Goal: Task Accomplishment & Management: Use online tool/utility

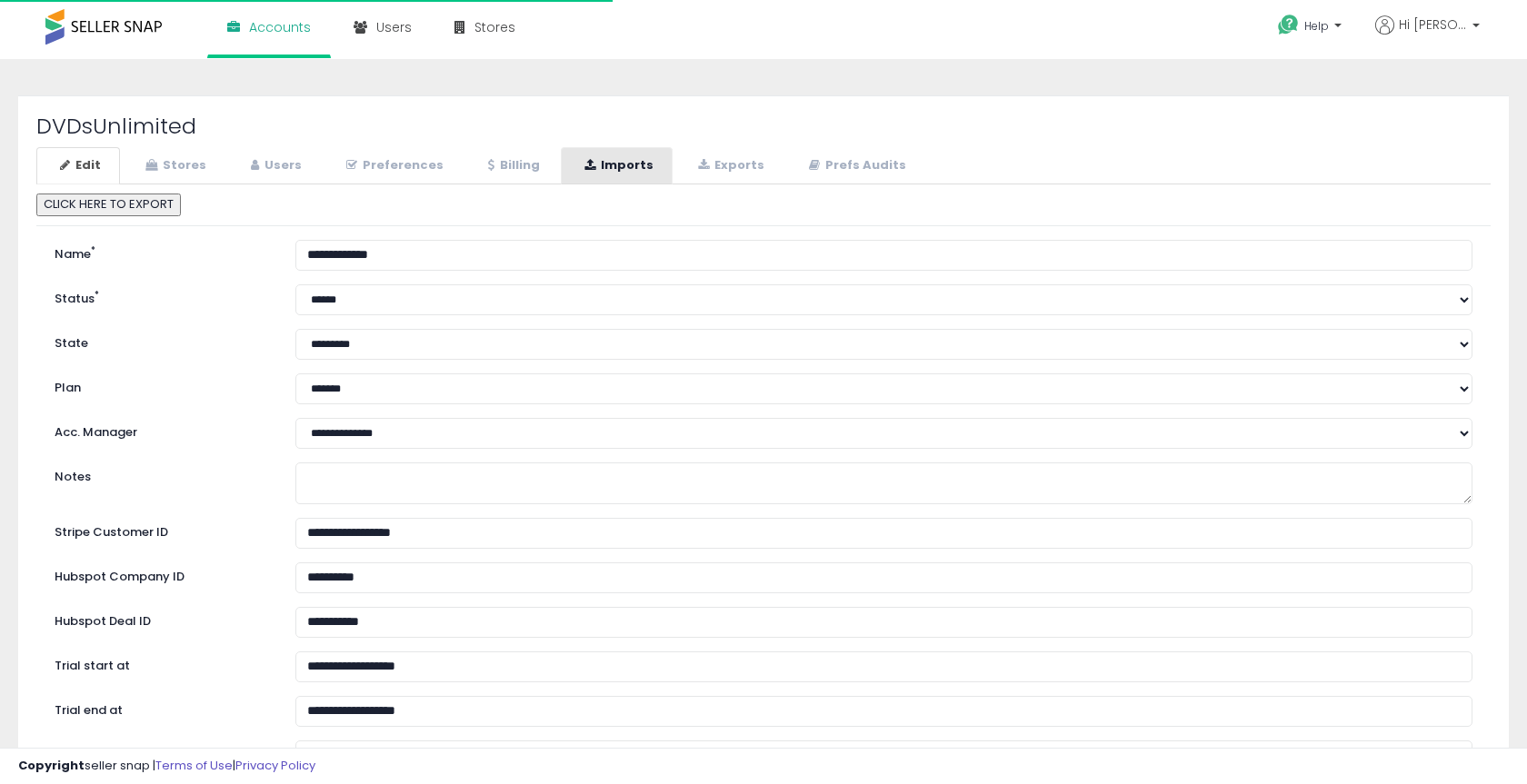
click at [616, 170] on link "Imports" at bounding box center [616, 166] width 111 height 37
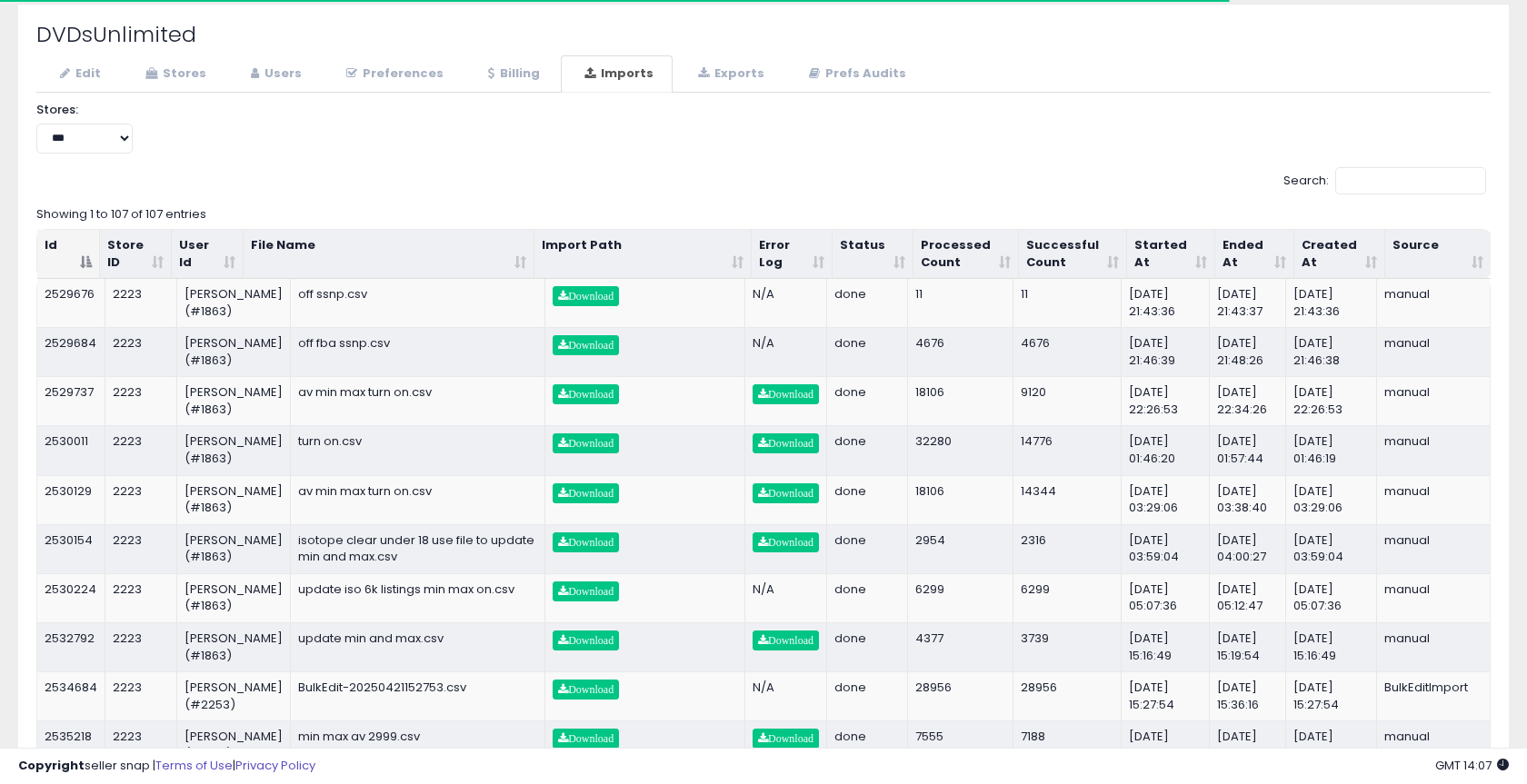
scroll to position [80, 0]
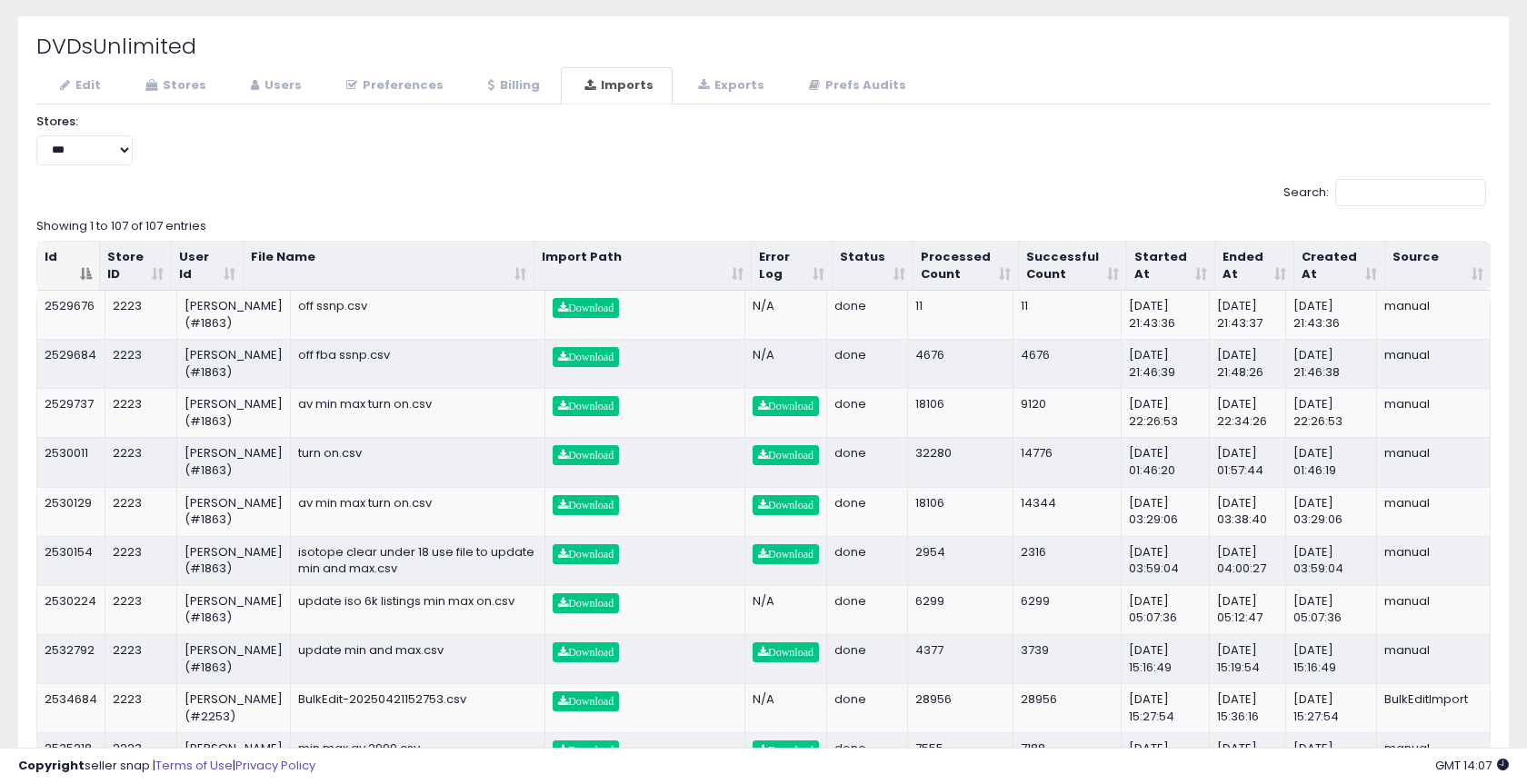
click at [1193, 267] on th "Started At" at bounding box center [1171, 266] width 89 height 49
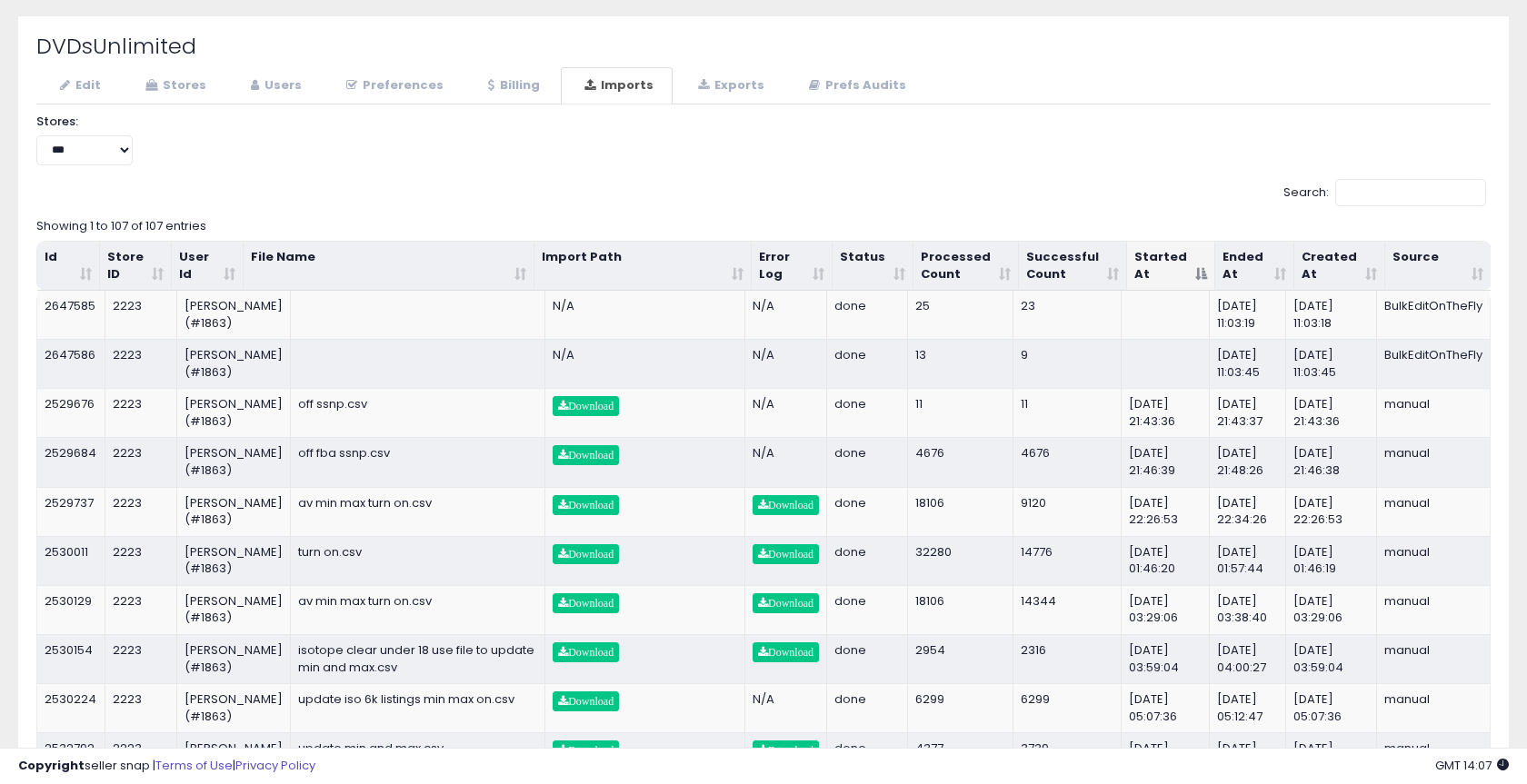
click at [1193, 267] on th "Started At" at bounding box center [1171, 266] width 89 height 49
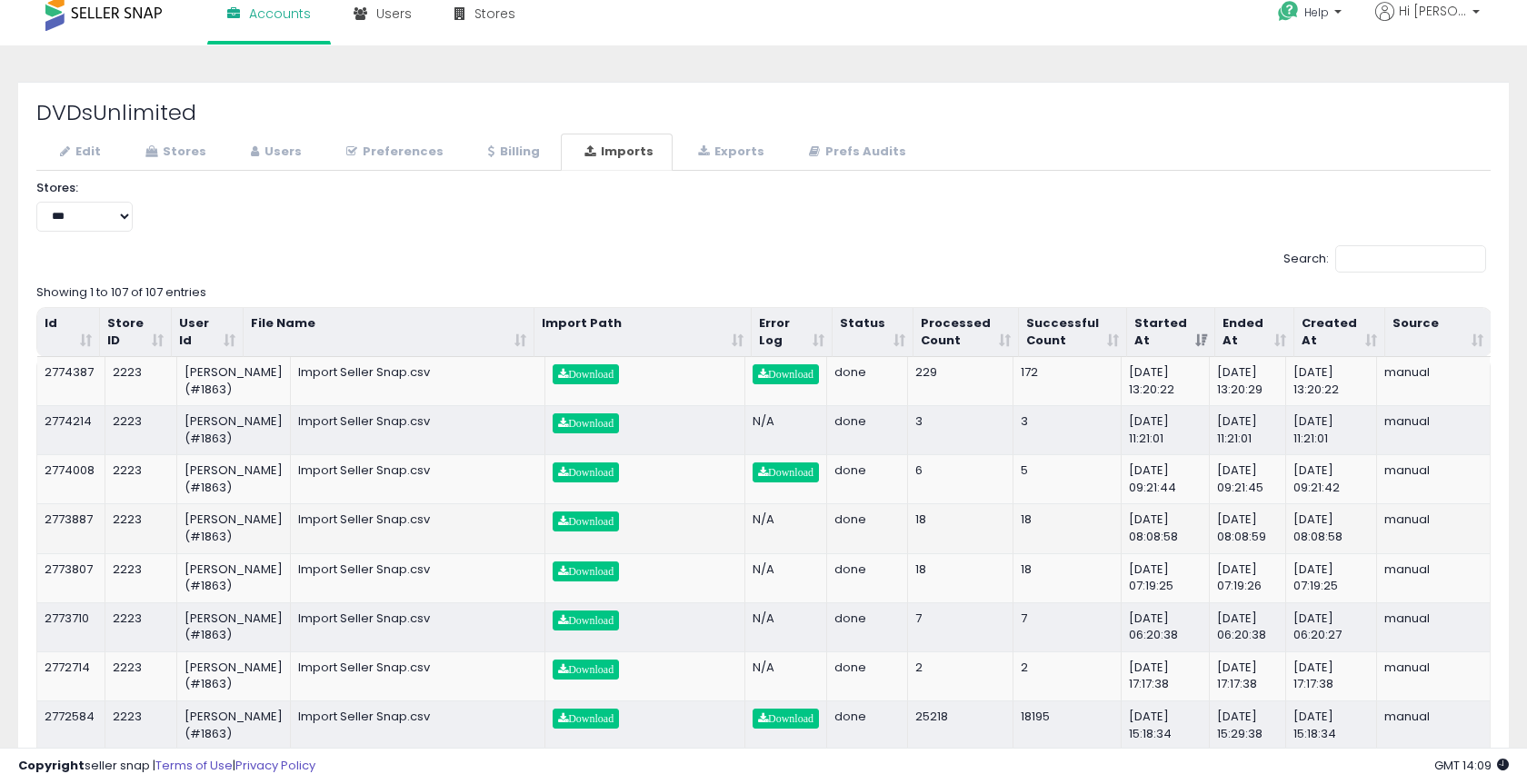
scroll to position [0, 0]
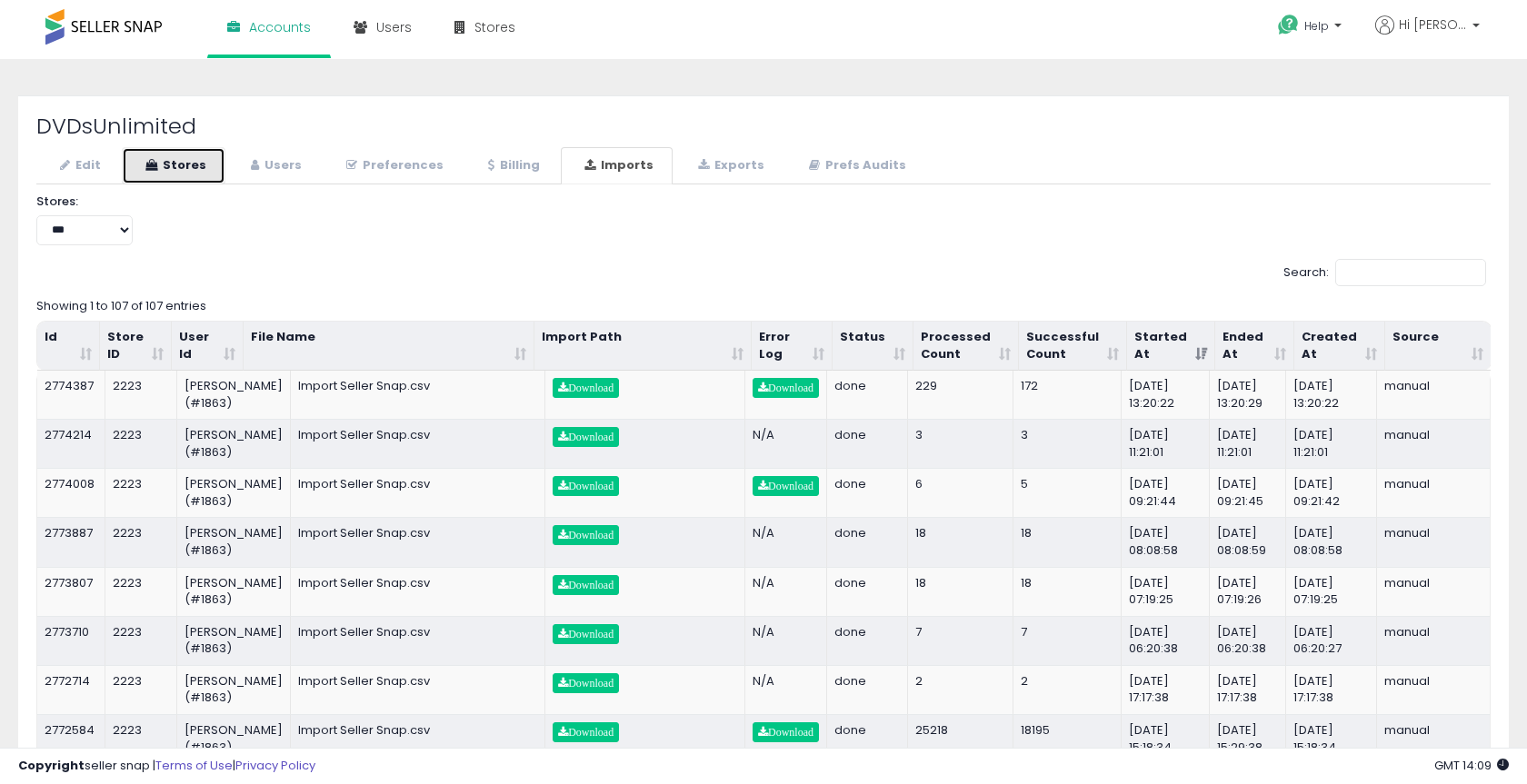
click at [183, 155] on link "Stores" at bounding box center [173, 166] width 104 height 37
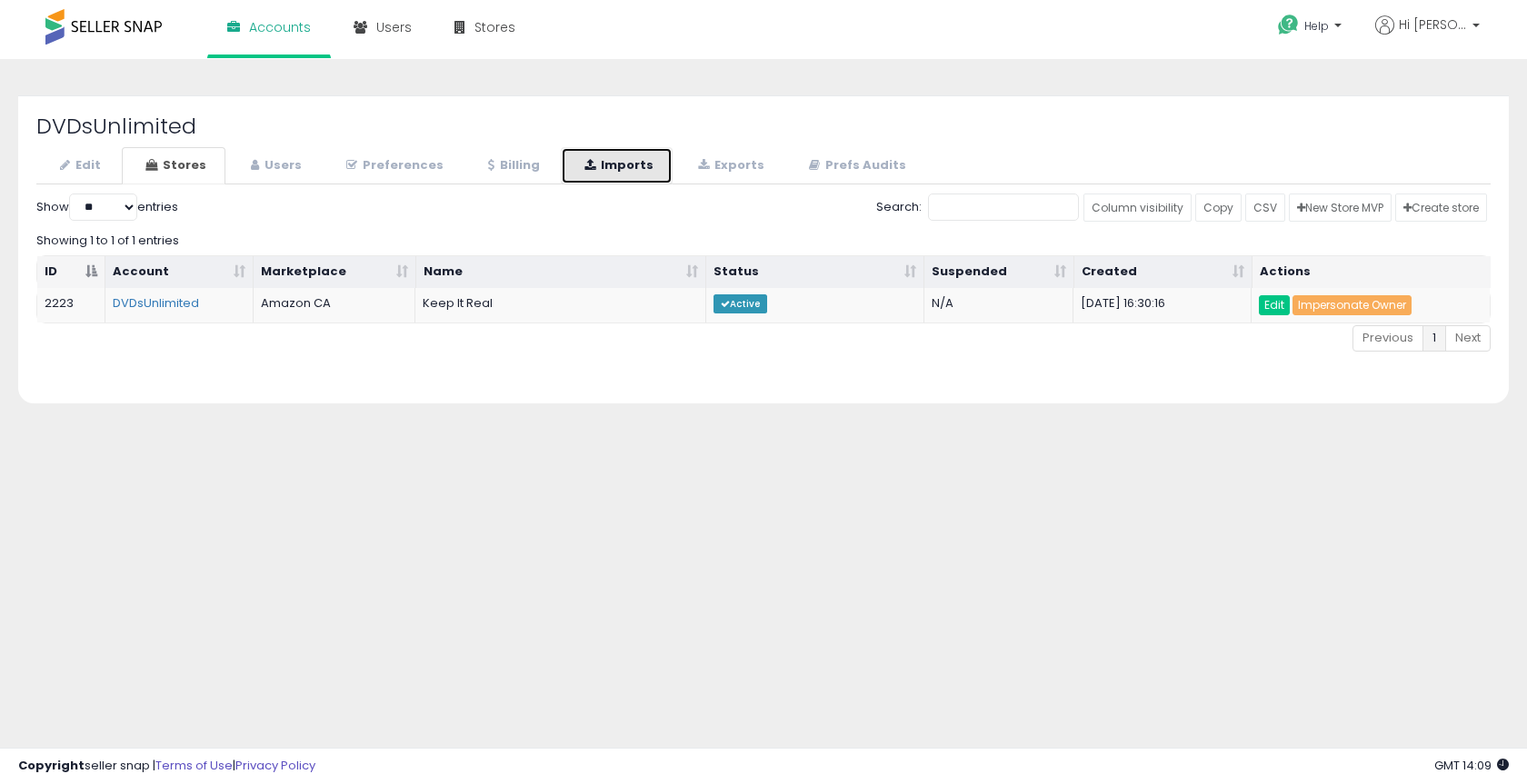
click at [606, 176] on link "Imports" at bounding box center [616, 166] width 111 height 37
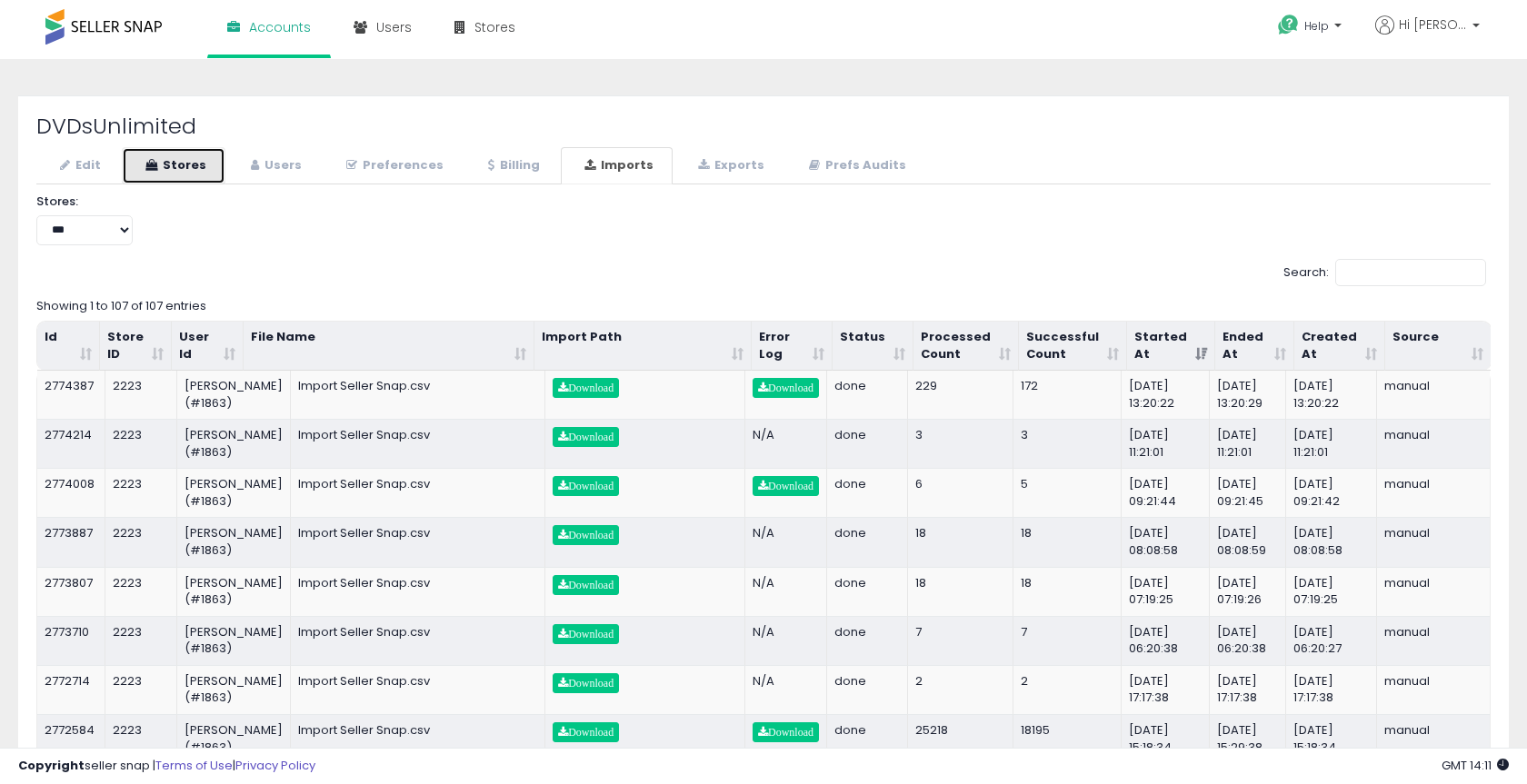
click at [147, 170] on icon at bounding box center [151, 165] width 11 height 11
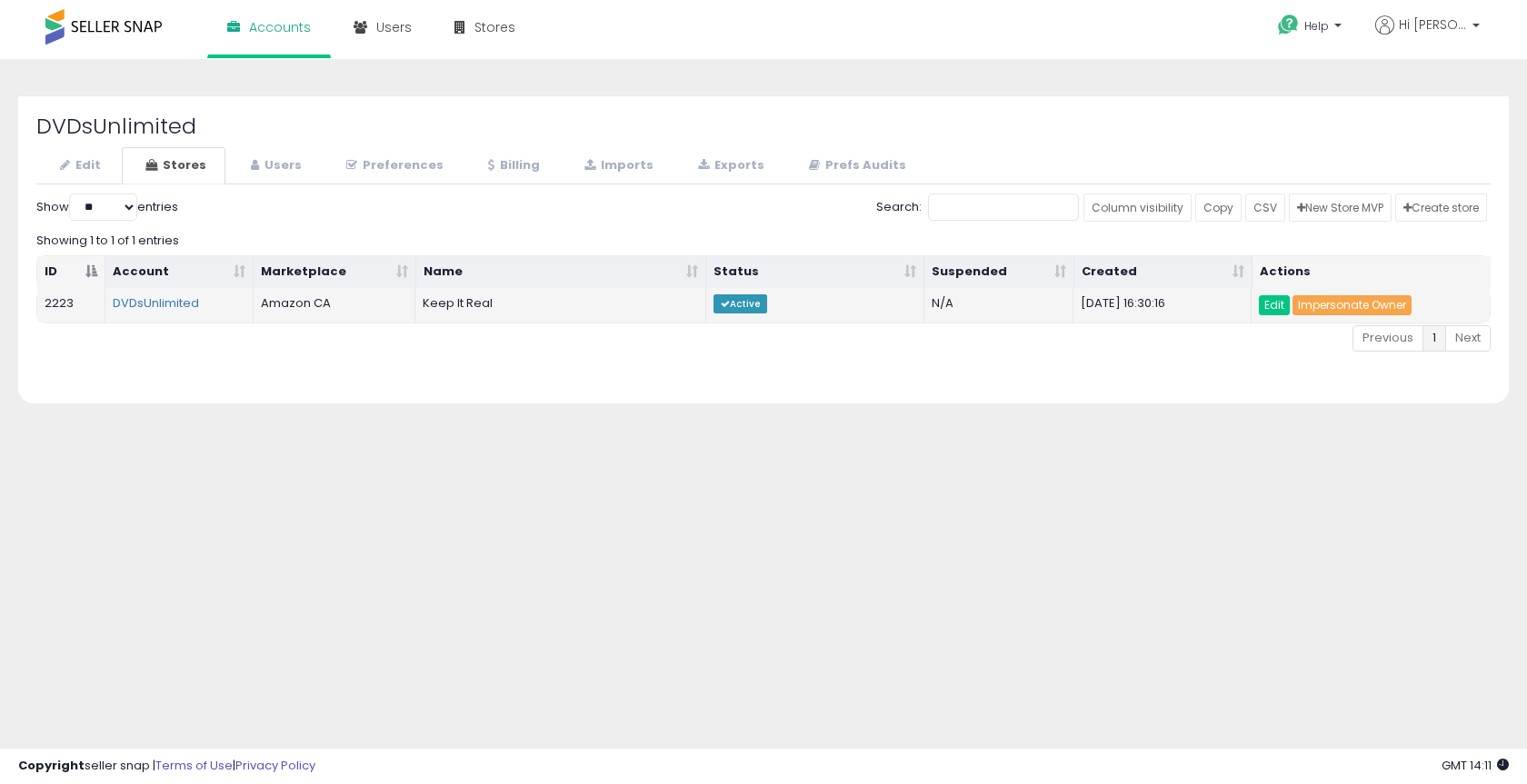
click at [1396, 303] on link "Impersonate Owner" at bounding box center [1352, 304] width 119 height 20
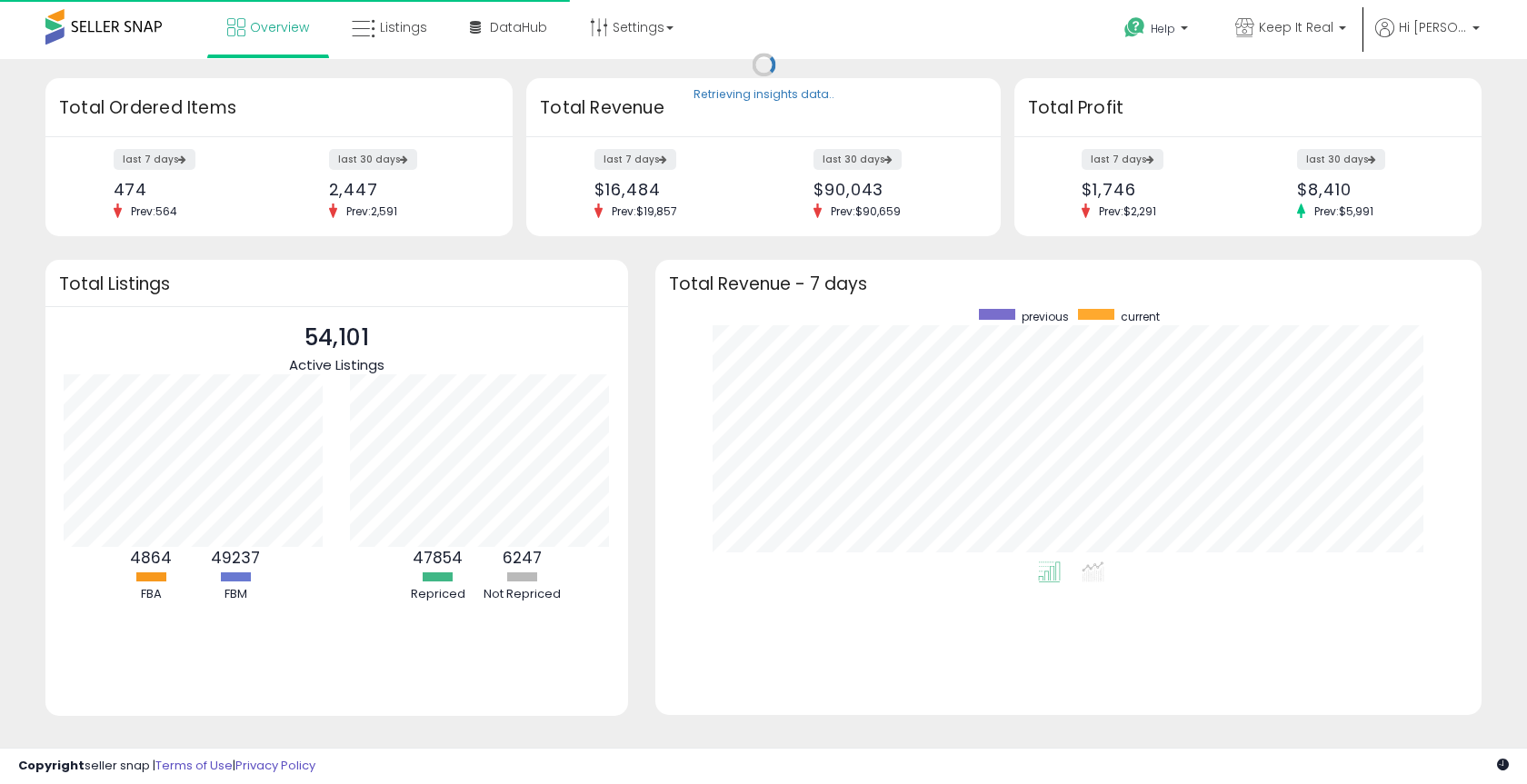
scroll to position [252, 789]
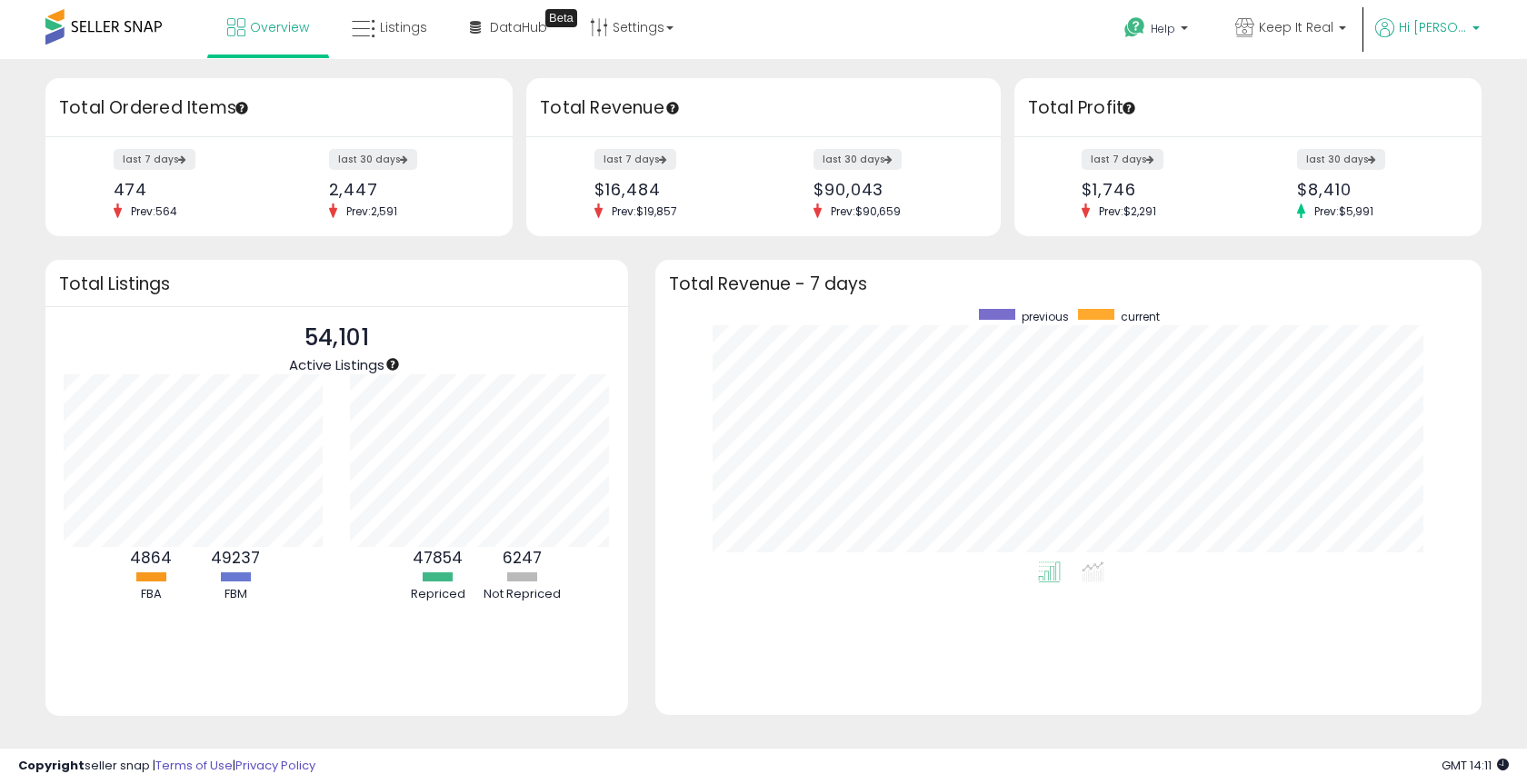
click at [1440, 30] on span "Hi [PERSON_NAME]" at bounding box center [1434, 27] width 69 height 18
click at [1418, 91] on link "Account" at bounding box center [1404, 97] width 49 height 17
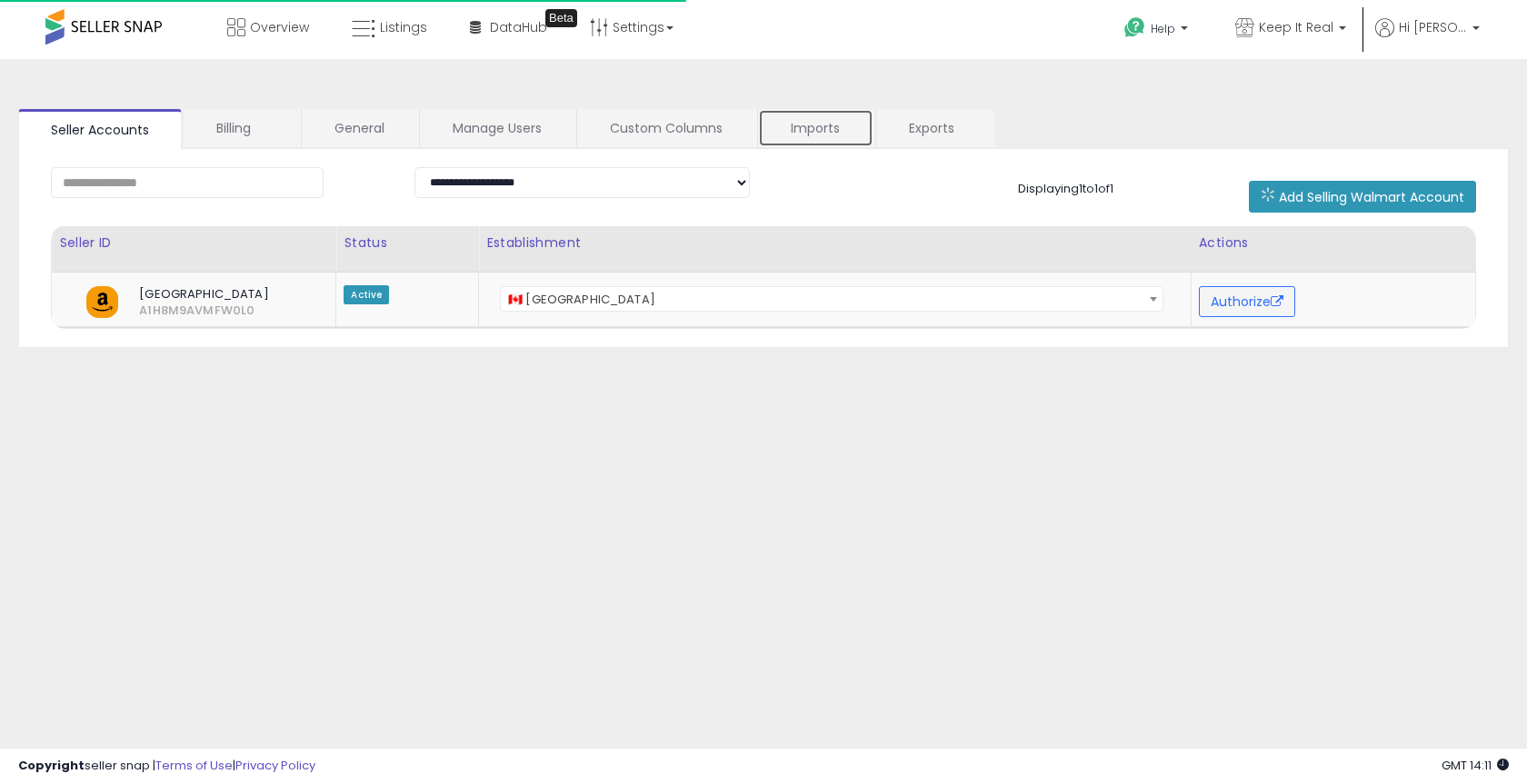
click at [811, 123] on link "Imports" at bounding box center [815, 128] width 115 height 38
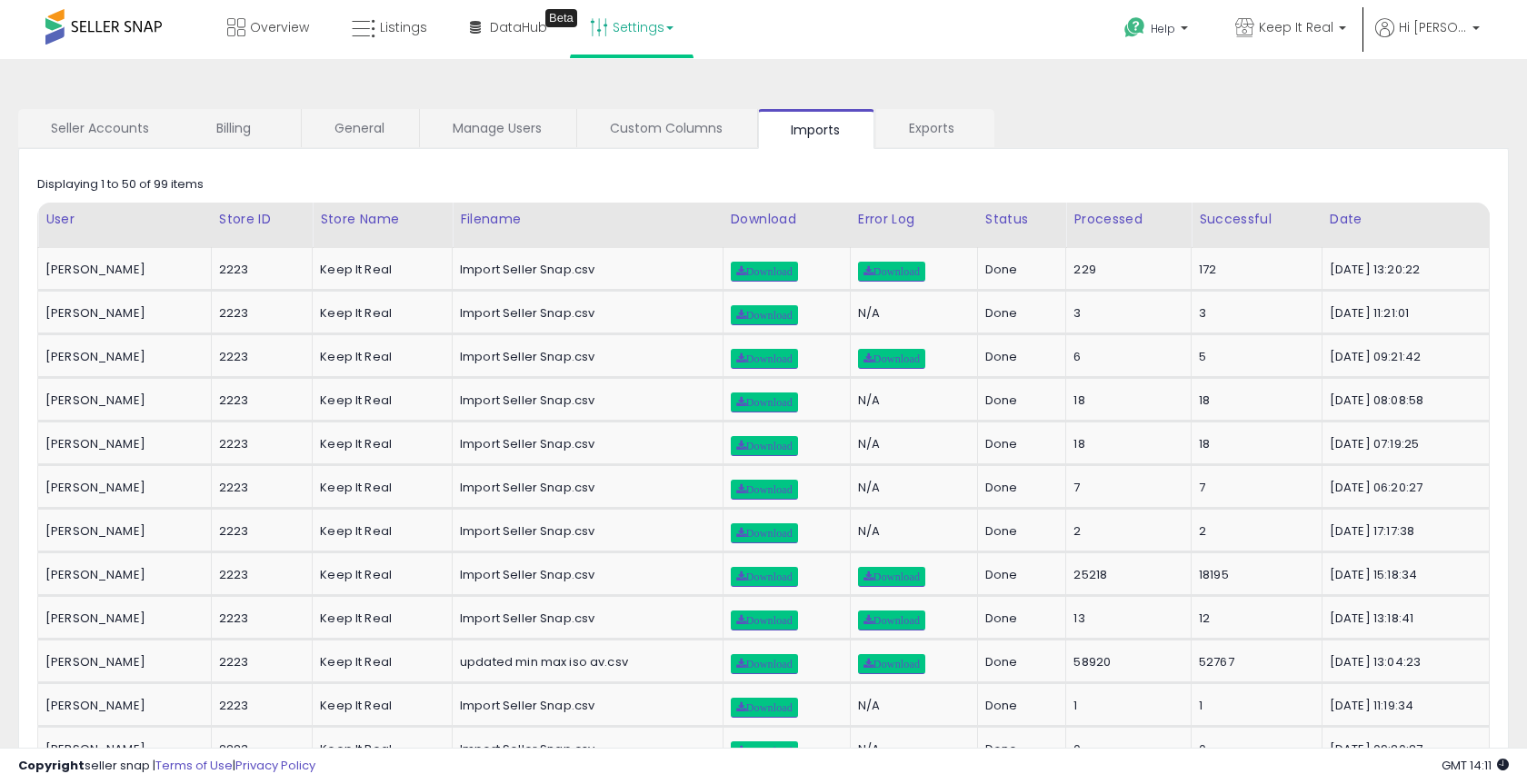
click at [654, 42] on link "Settings" at bounding box center [631, 27] width 111 height 54
click at [634, 91] on link "Store settings" at bounding box center [635, 92] width 82 height 17
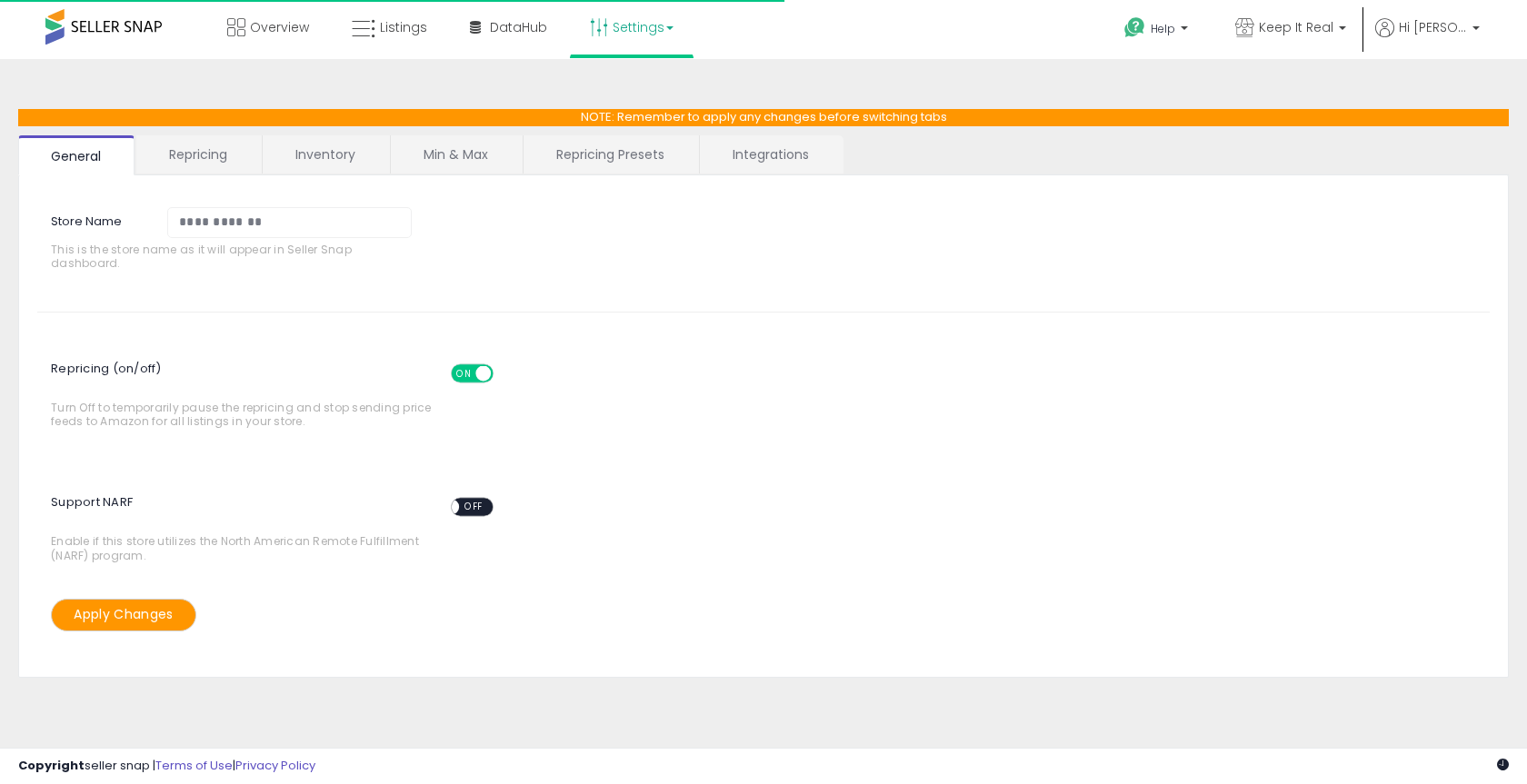
click at [771, 152] on link "Integrations" at bounding box center [770, 154] width 142 height 38
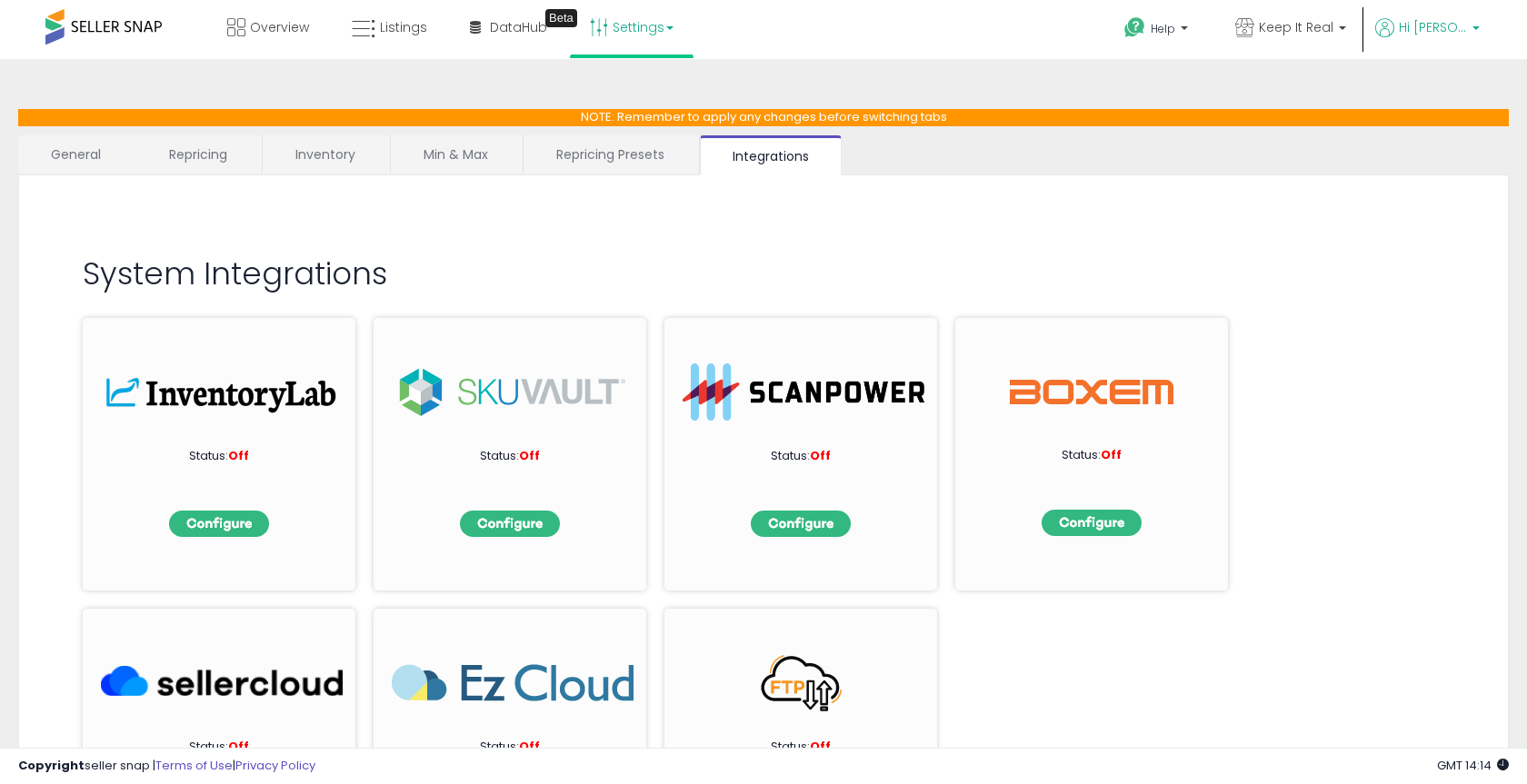
click at [1443, 34] on span "Hi [PERSON_NAME]" at bounding box center [1434, 27] width 69 height 18
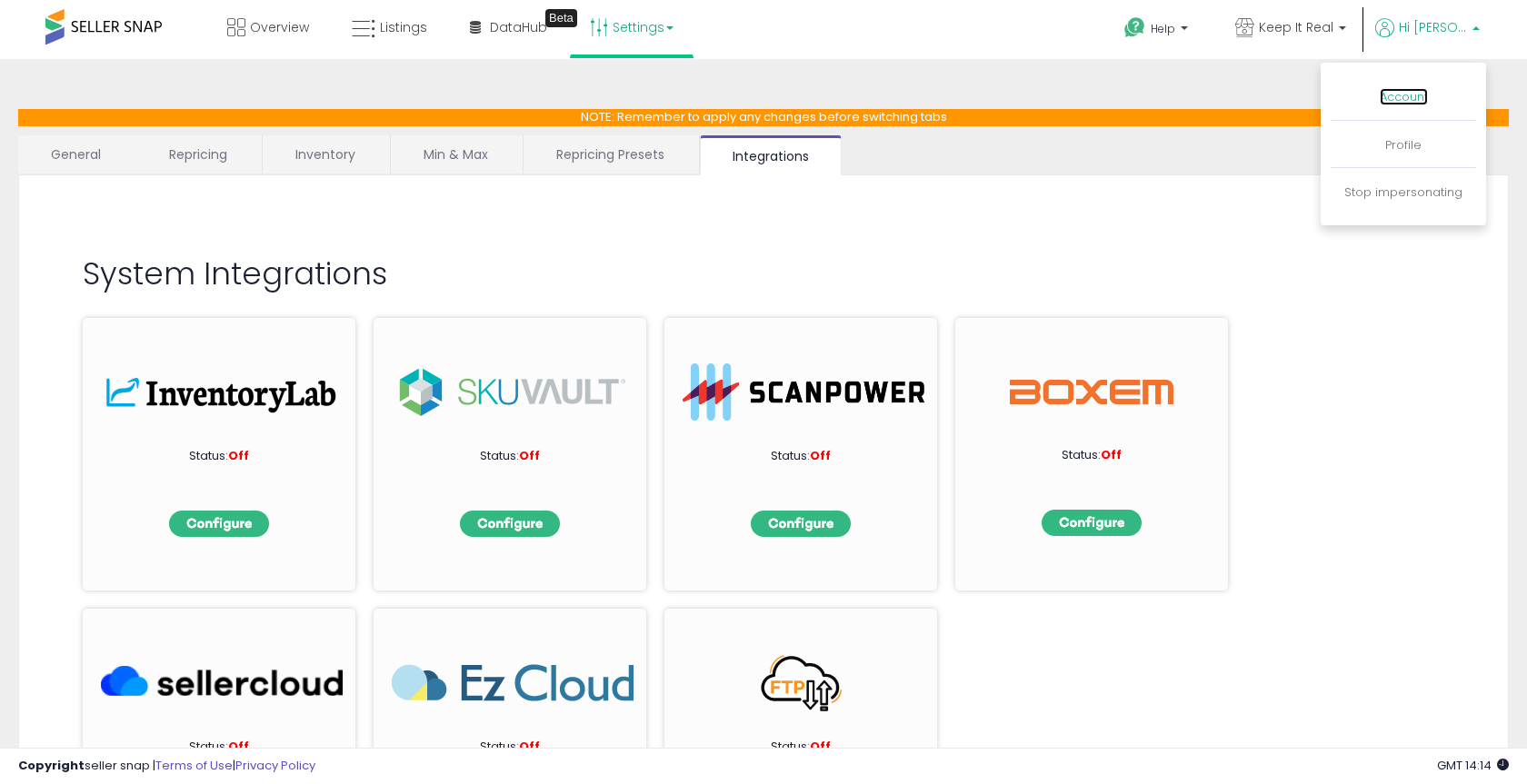
click at [1418, 97] on link "Account" at bounding box center [1404, 97] width 49 height 17
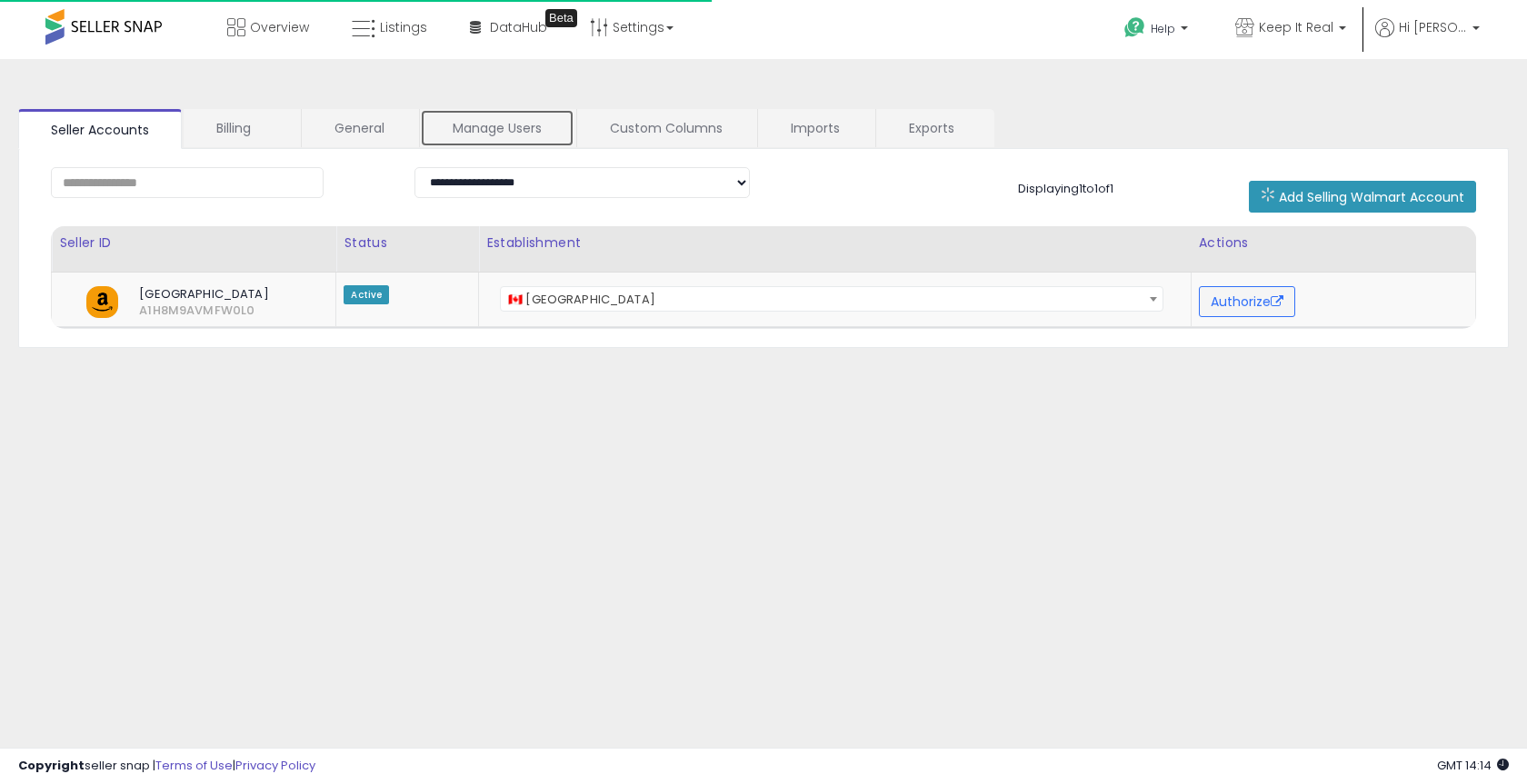
click at [478, 131] on link "Manage Users" at bounding box center [497, 128] width 154 height 38
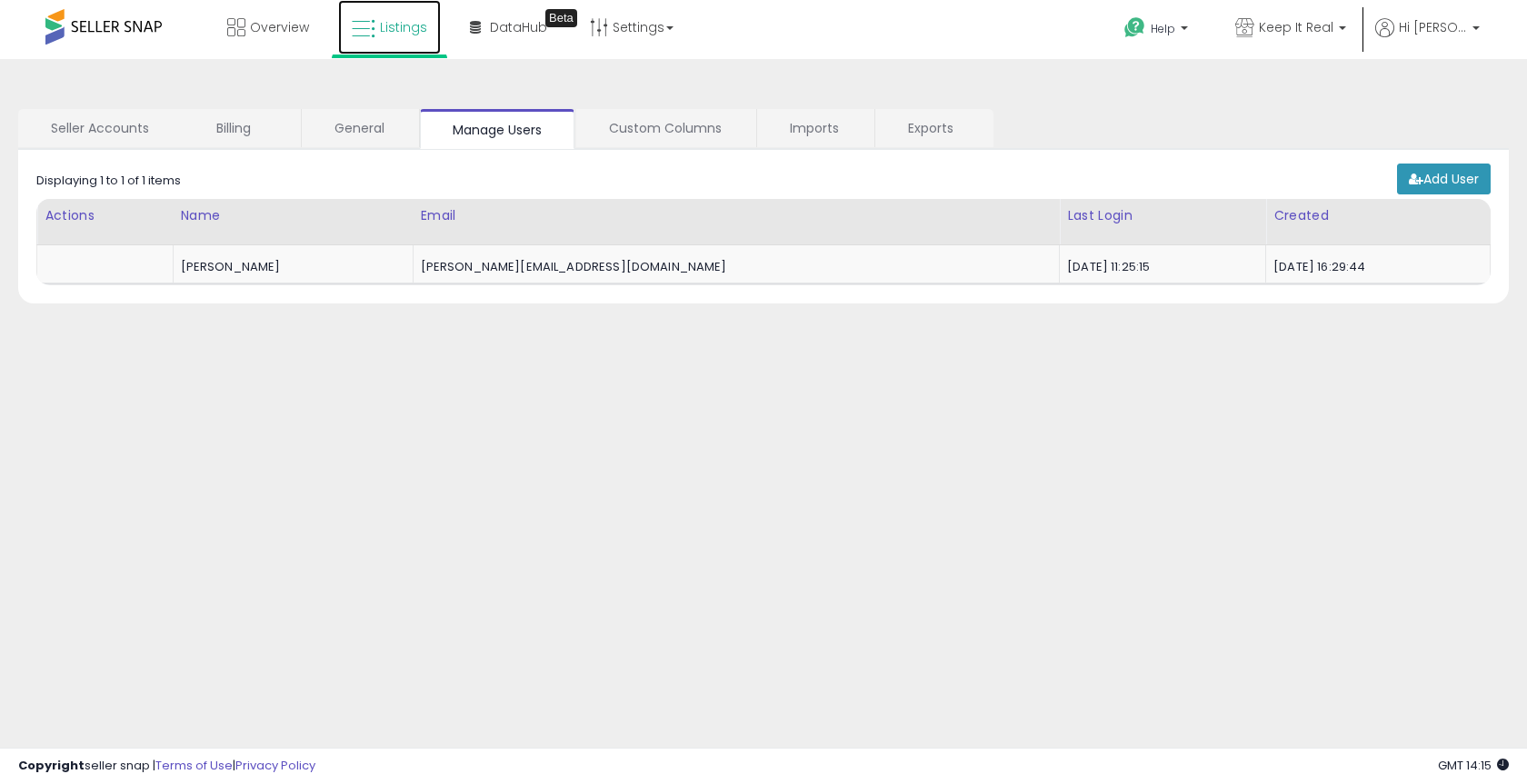
click at [407, 39] on link "Listings" at bounding box center [389, 27] width 103 height 54
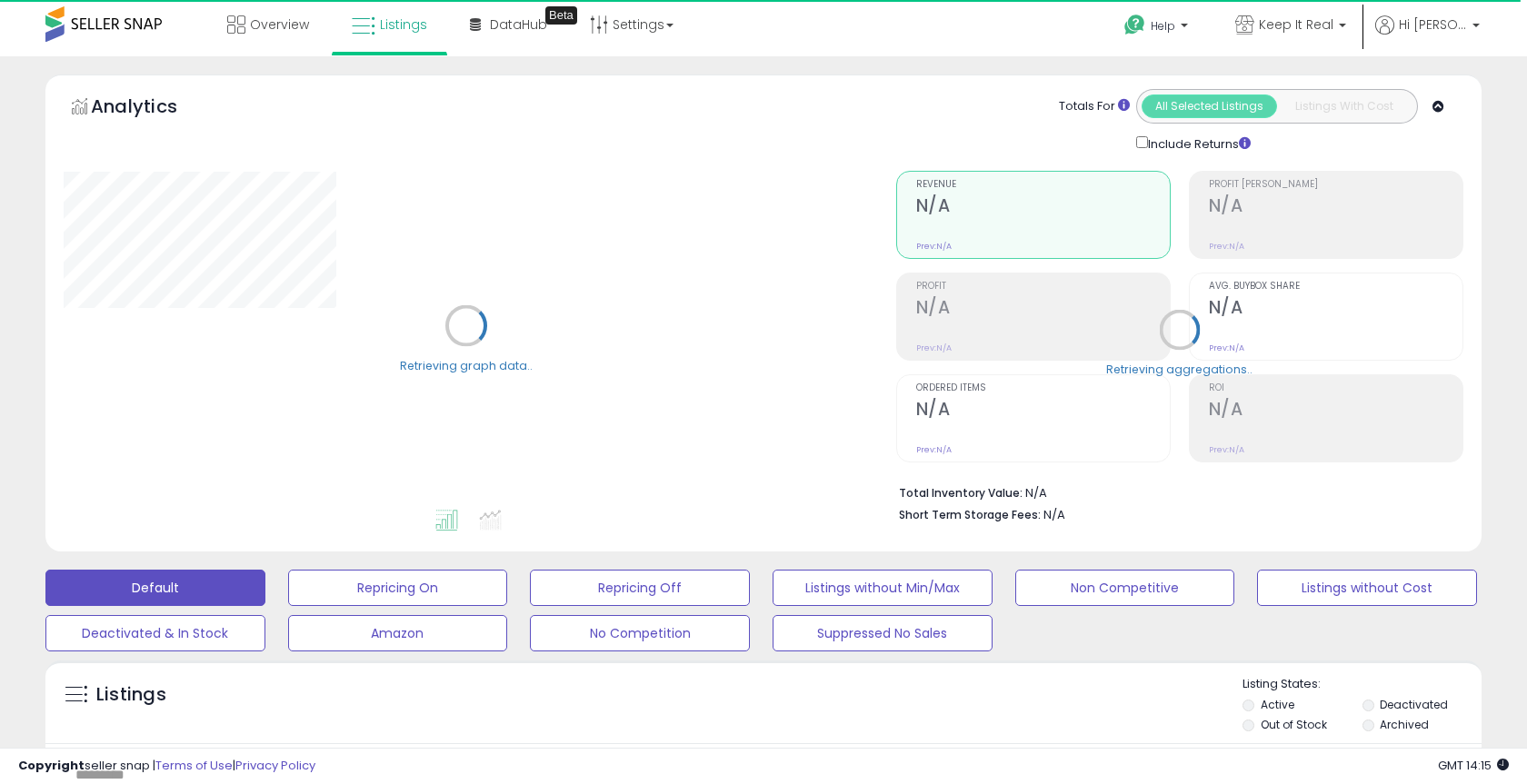
scroll to position [4, 0]
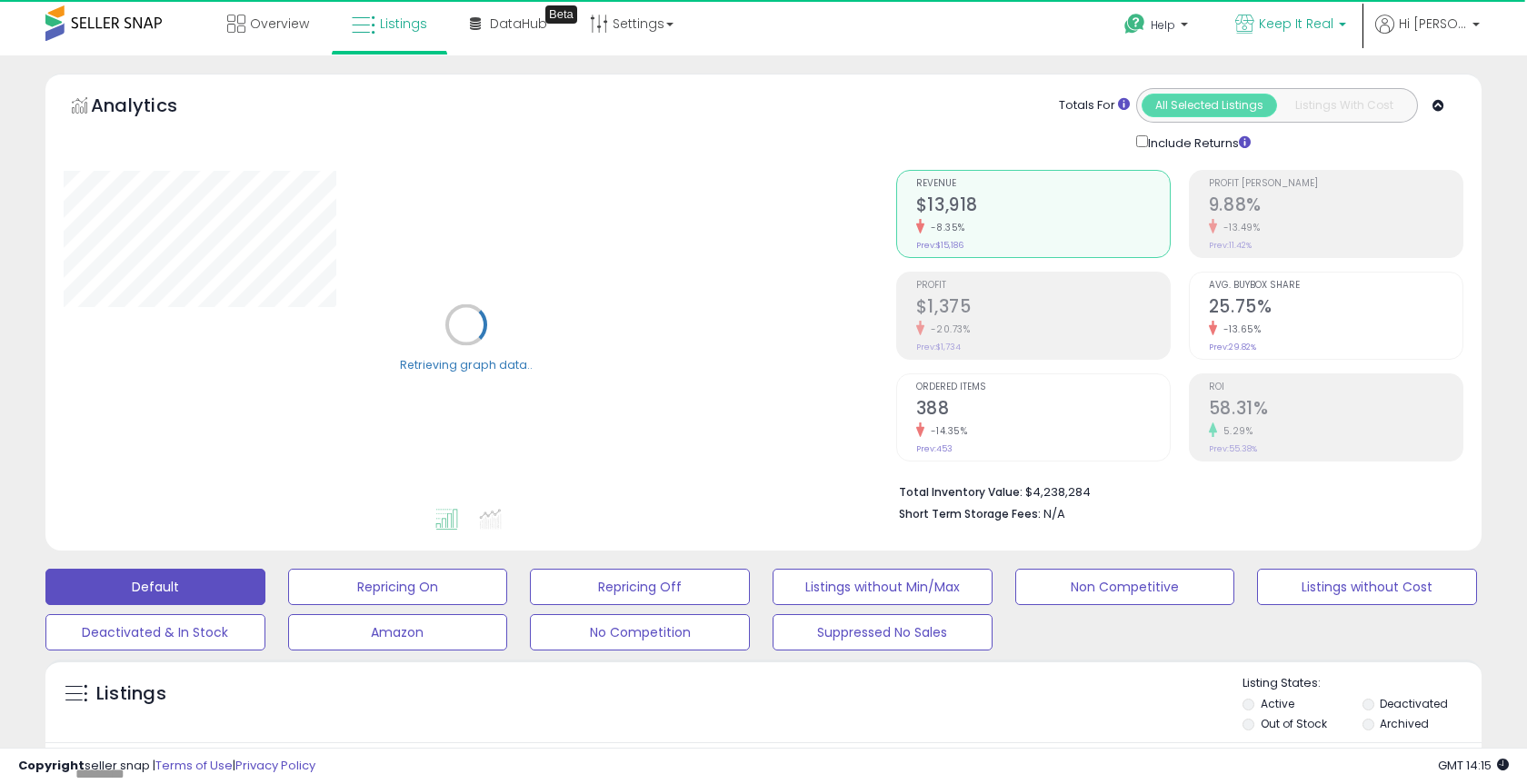
click at [1341, 38] on link "Keep It Real" at bounding box center [1291, 26] width 138 height 59
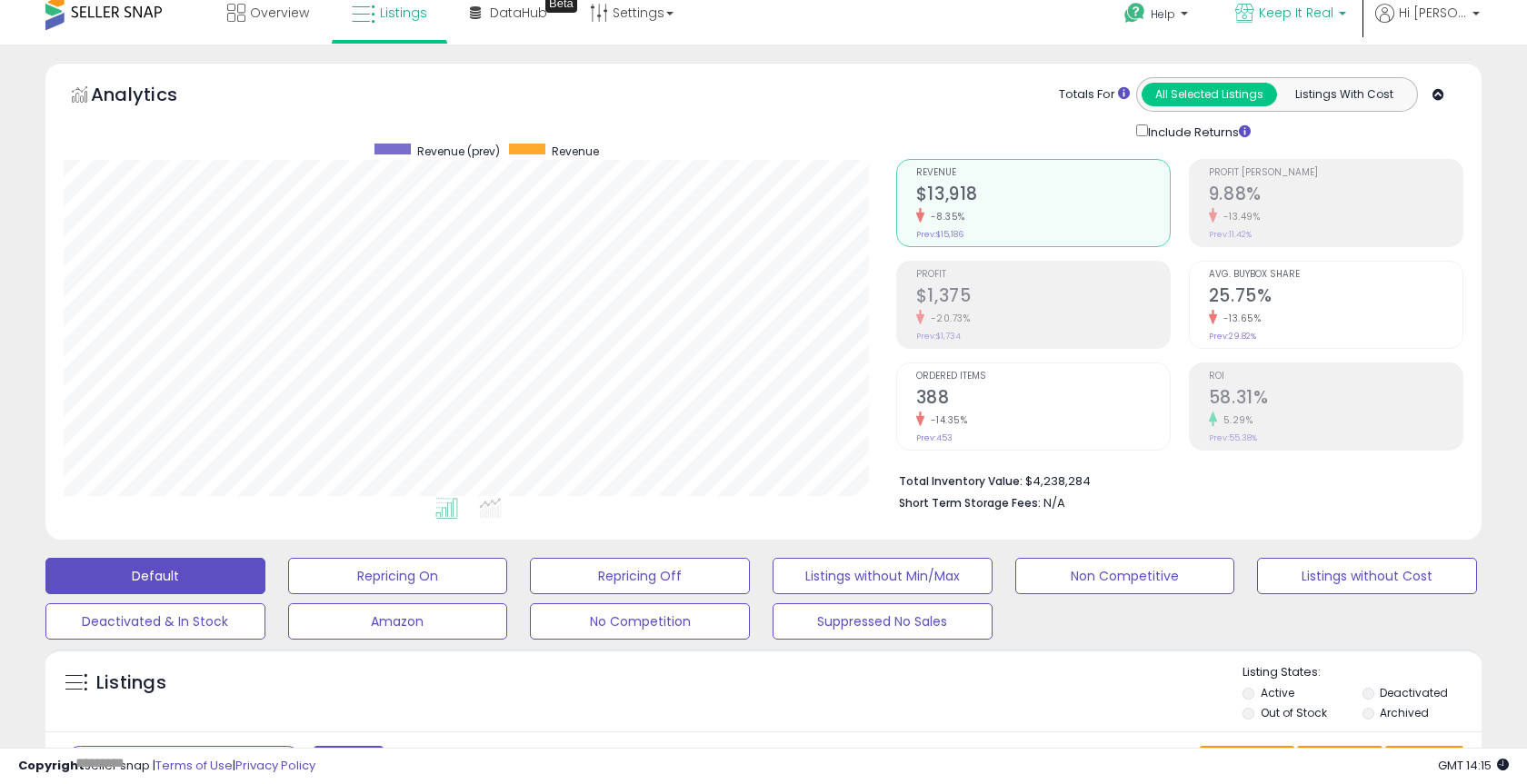
scroll to position [0, 0]
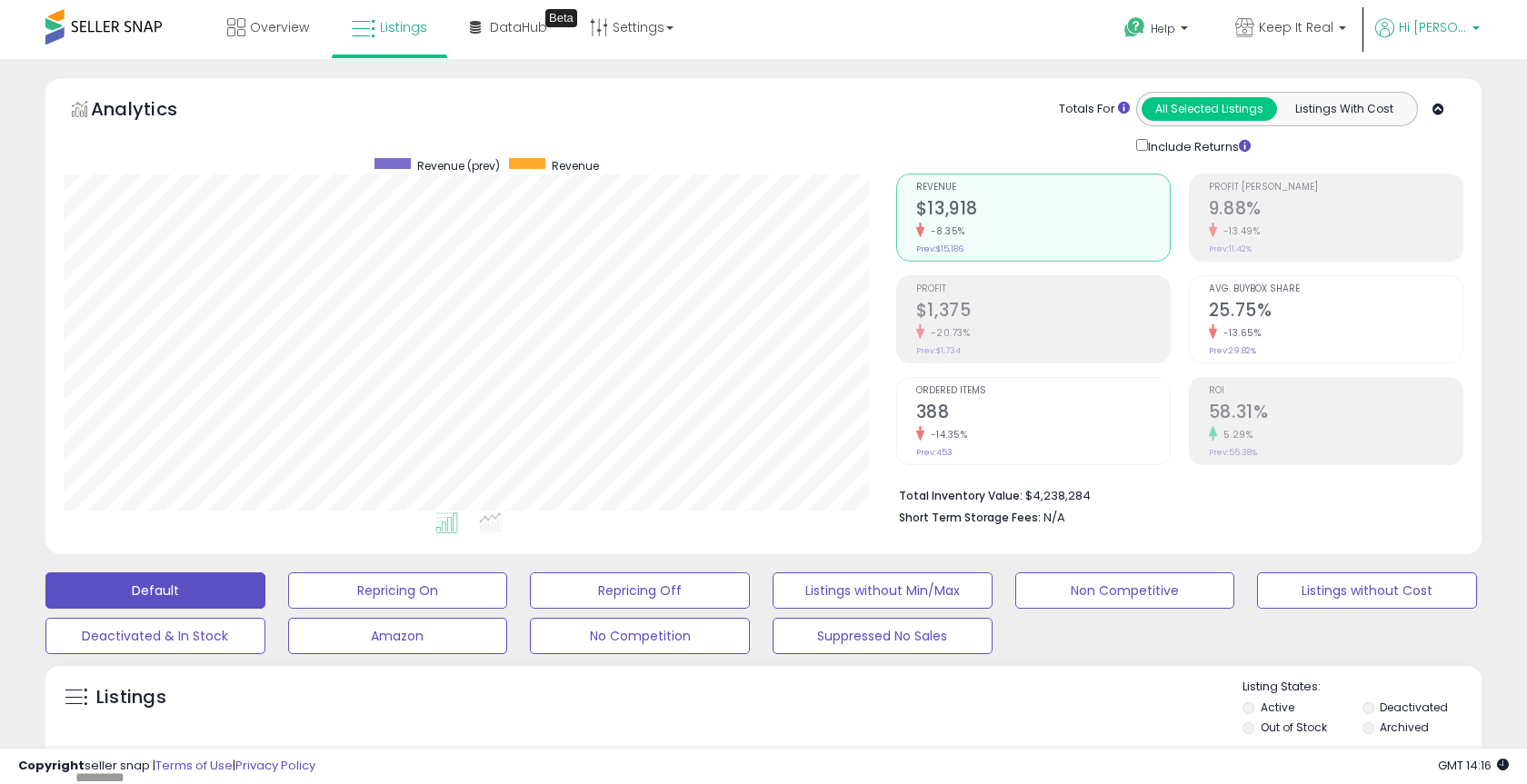
click at [1459, 30] on span "Hi [PERSON_NAME]" at bounding box center [1434, 27] width 69 height 18
click at [1415, 93] on link "Account" at bounding box center [1404, 97] width 49 height 17
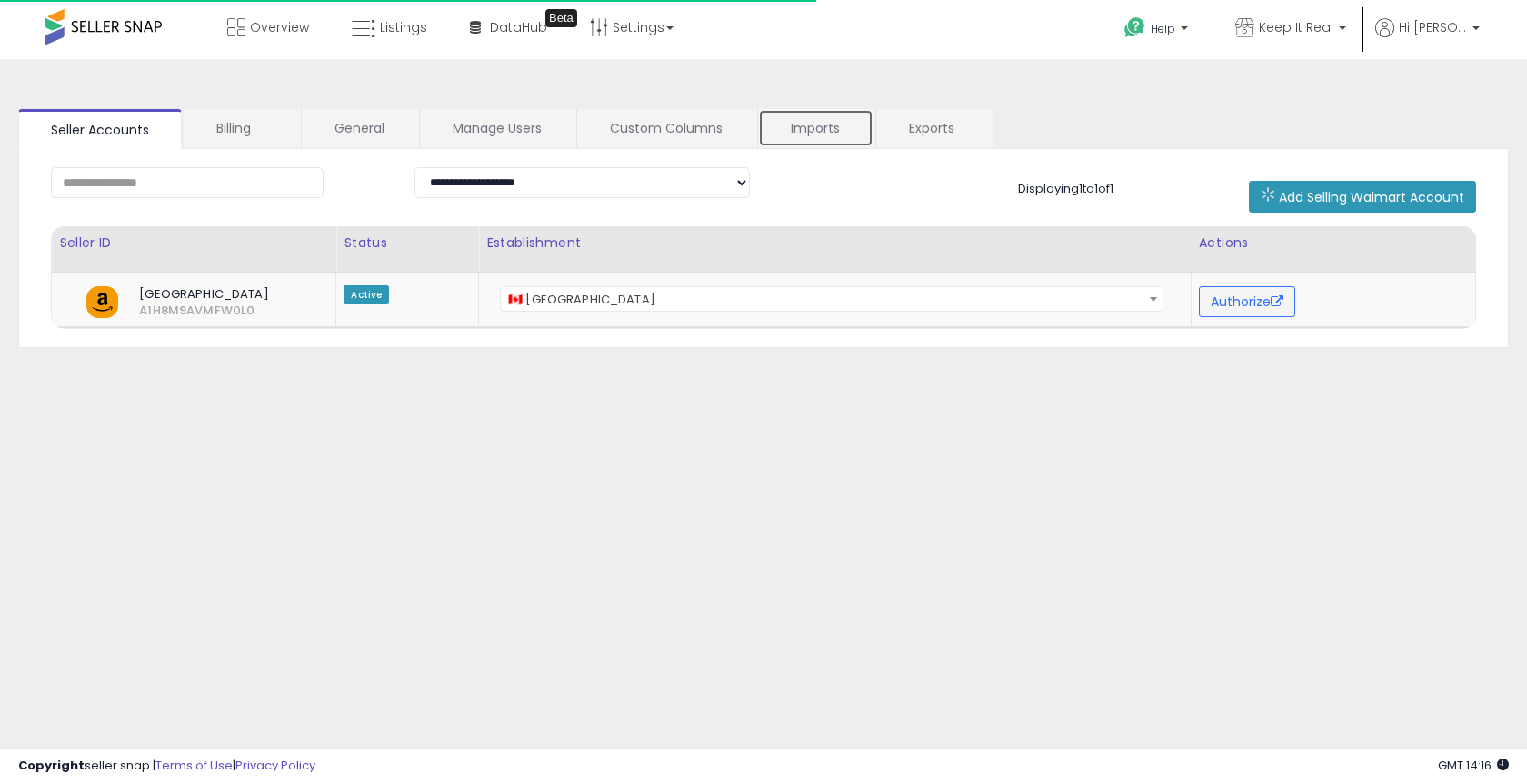
click at [816, 134] on link "Imports" at bounding box center [815, 128] width 115 height 38
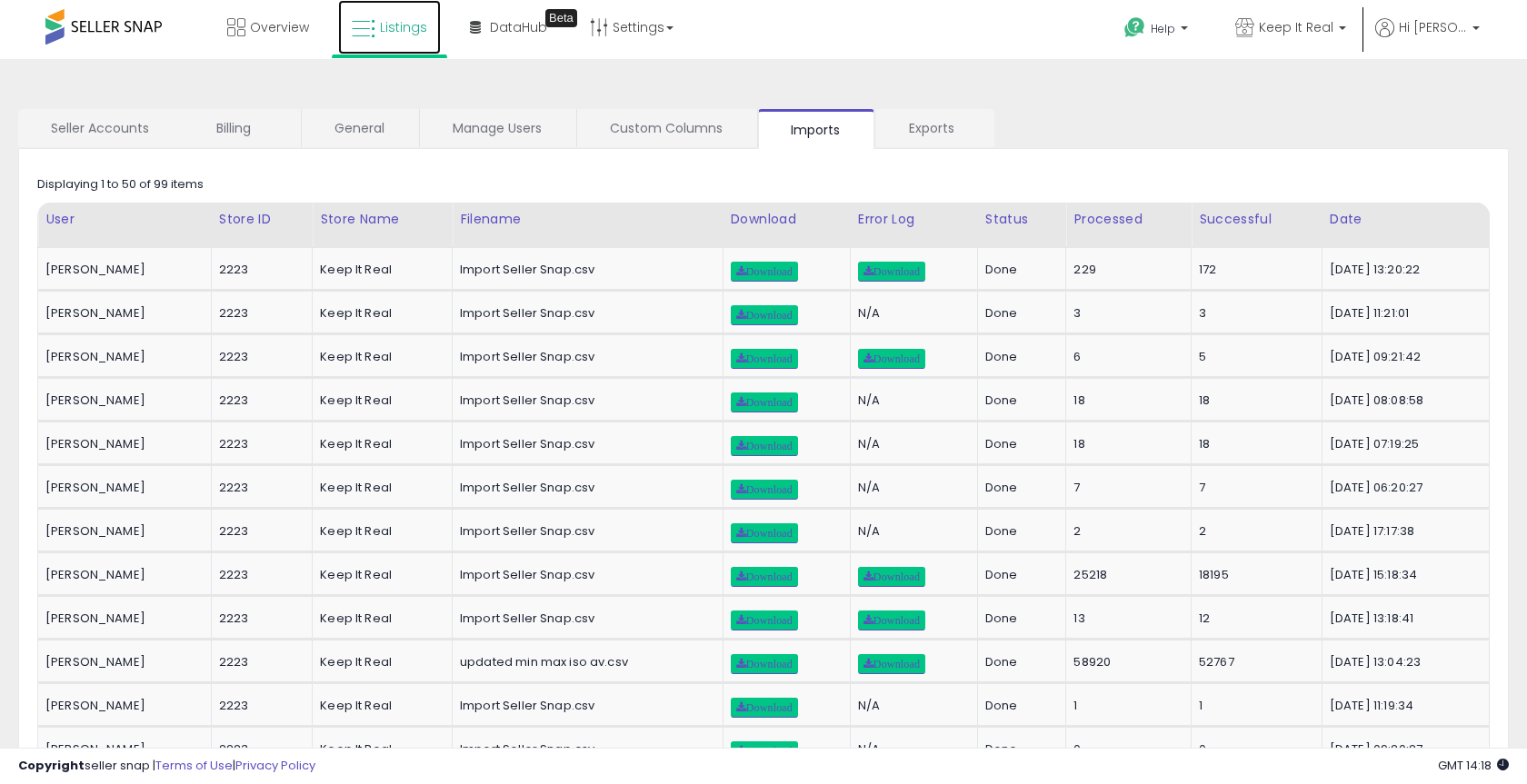
click at [400, 27] on span "Listings" at bounding box center [404, 27] width 48 height 18
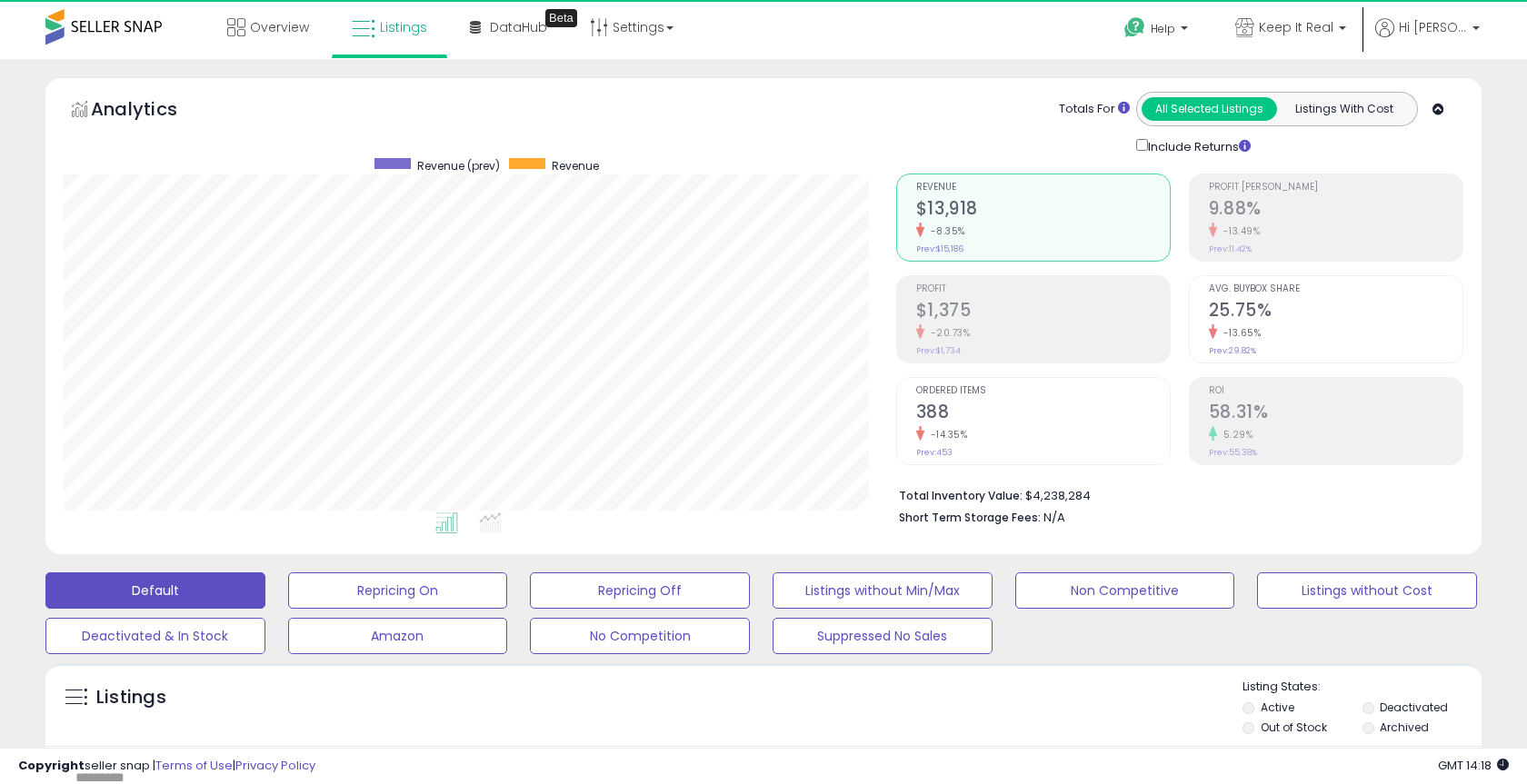
scroll to position [373, 832]
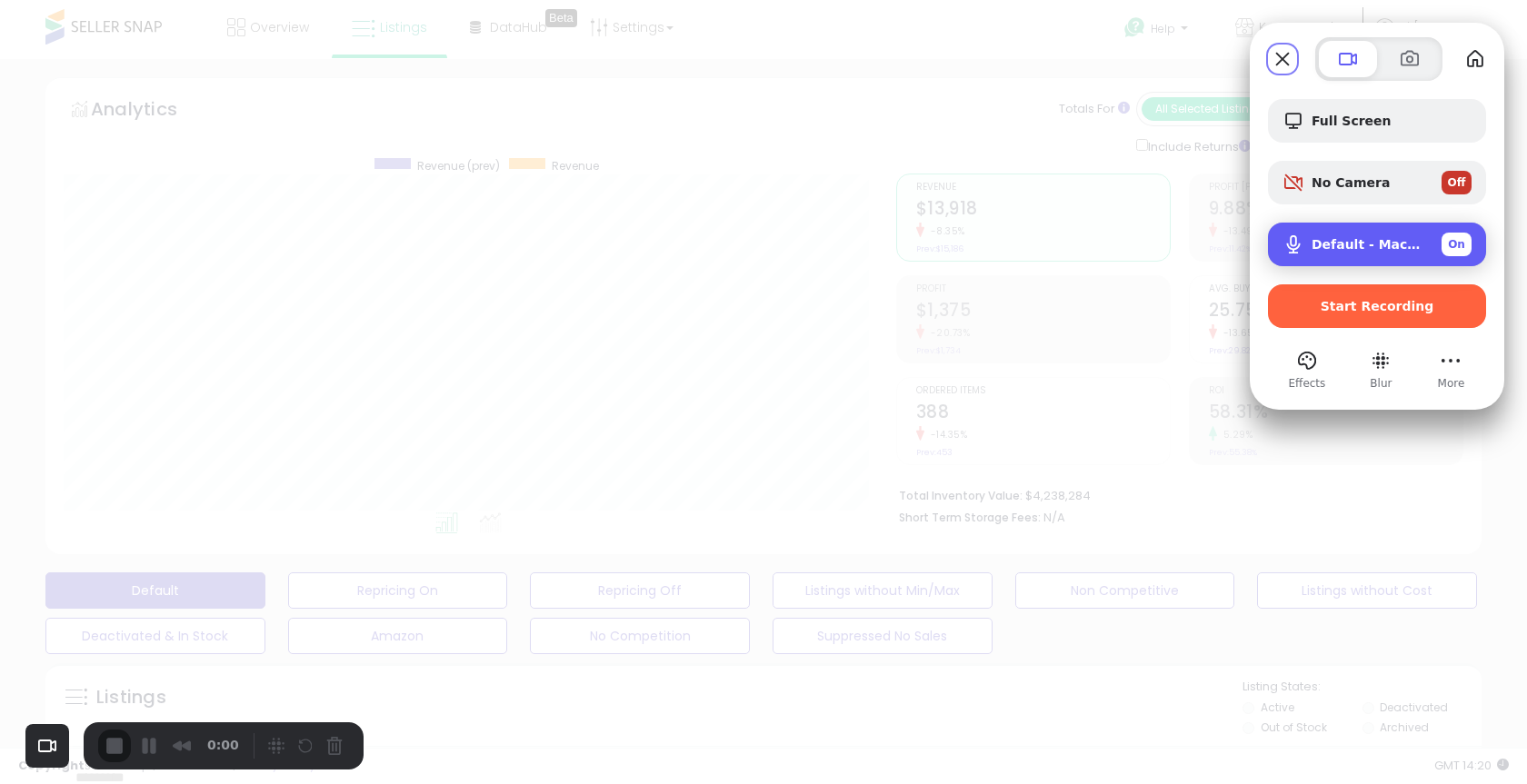
click at [1460, 244] on span "On" at bounding box center [1457, 244] width 17 height 16
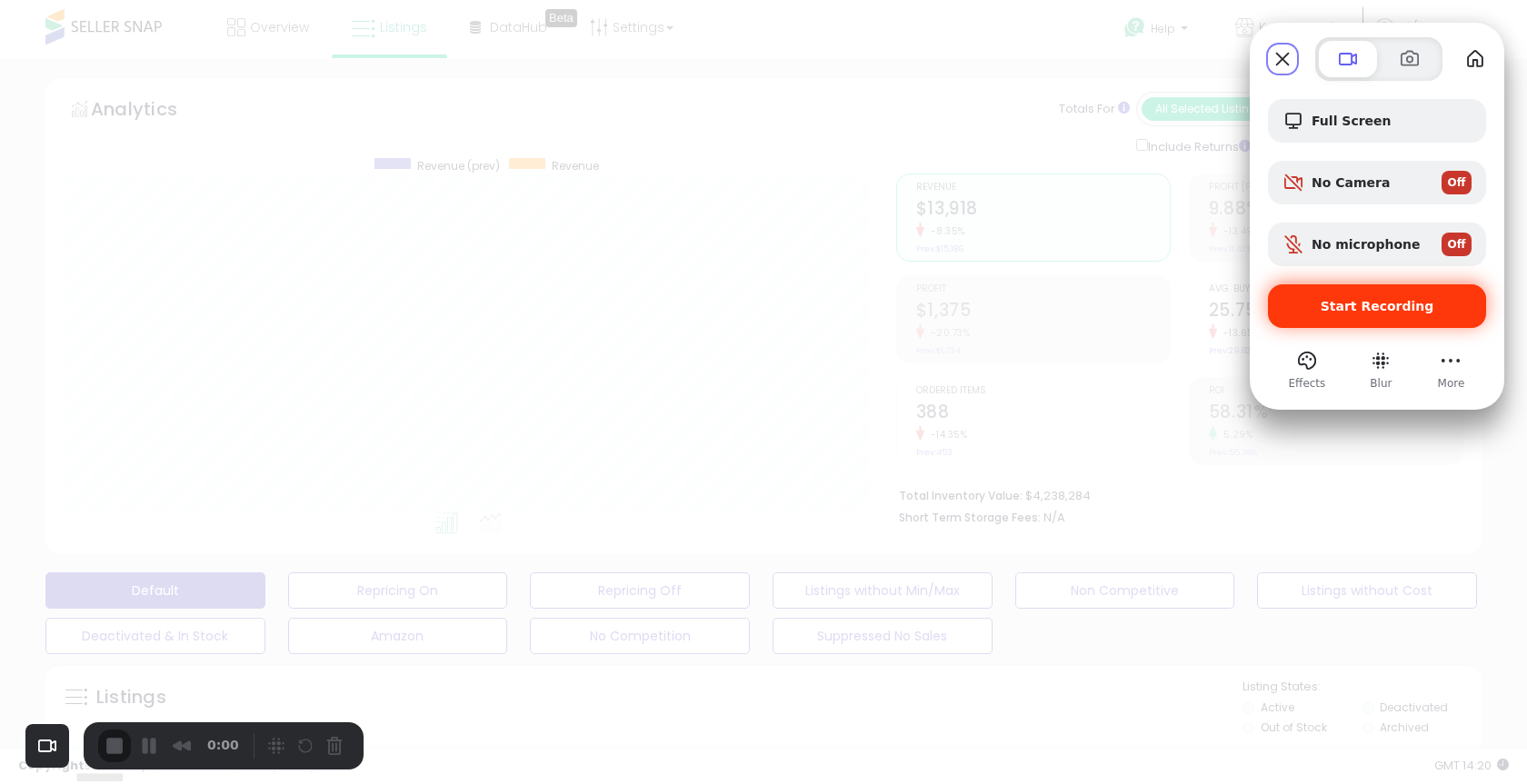
click at [1361, 308] on span "Start Recording" at bounding box center [1378, 305] width 113 height 14
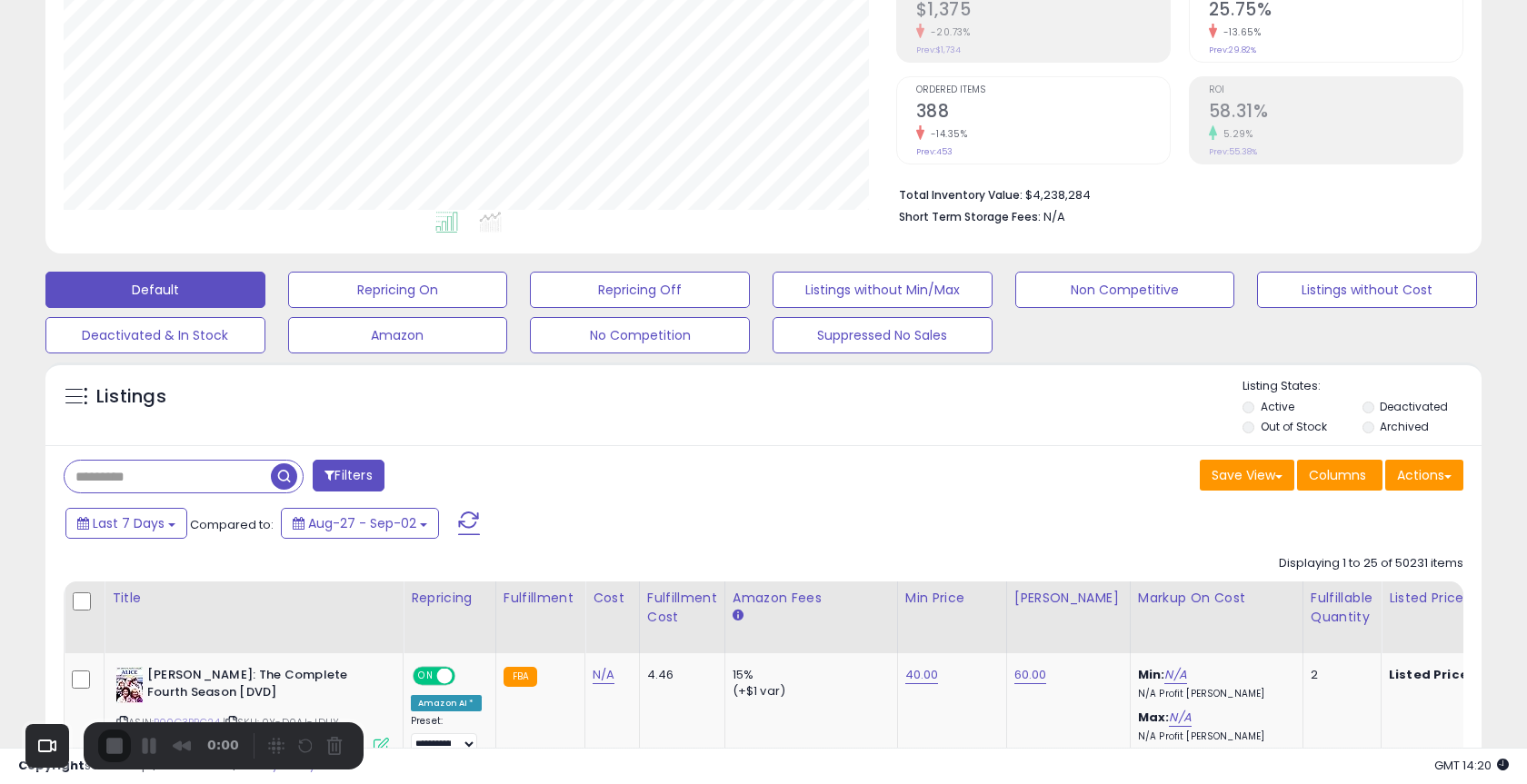
scroll to position [363, 0]
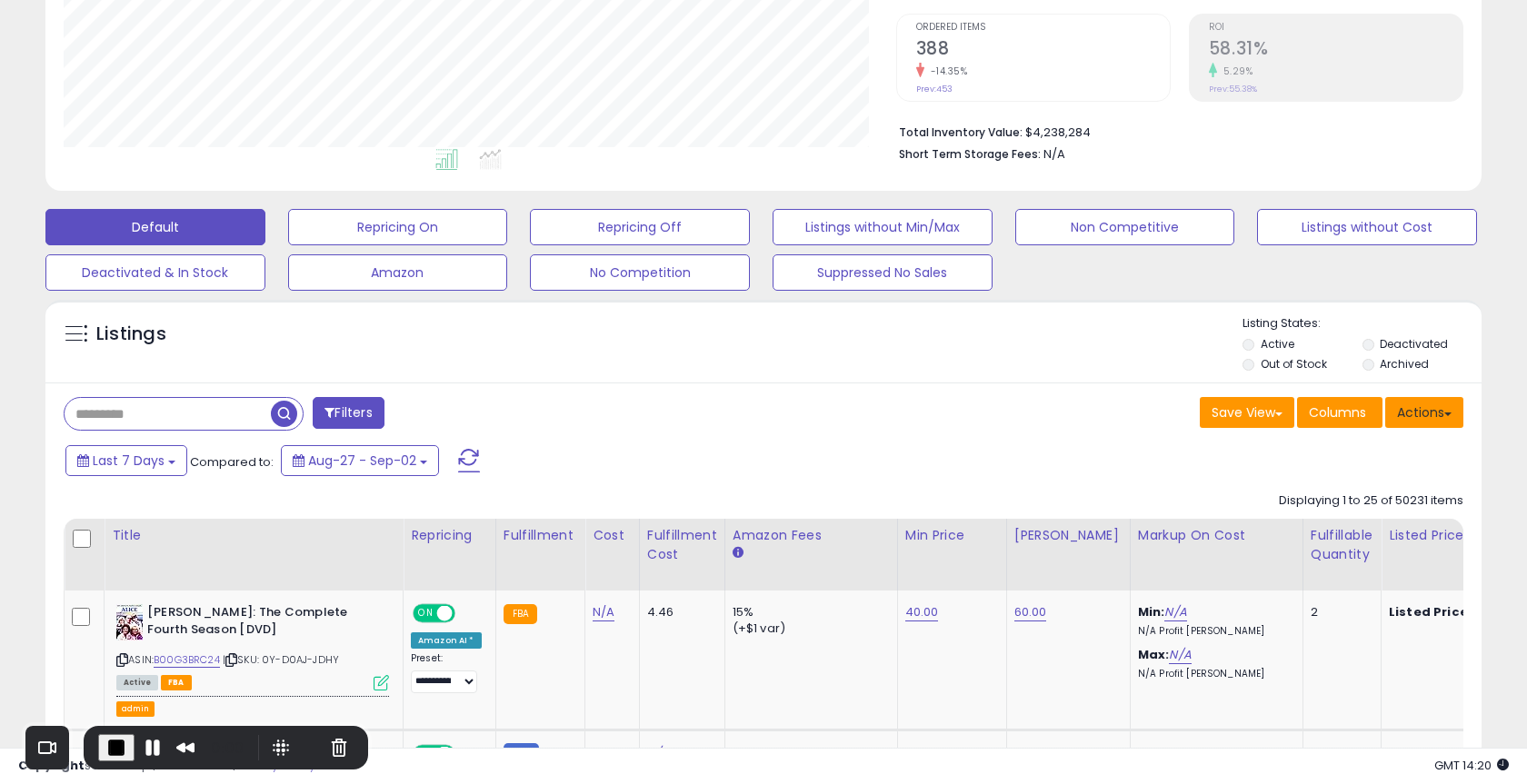
click at [1434, 415] on button "Actions" at bounding box center [1424, 412] width 78 height 30
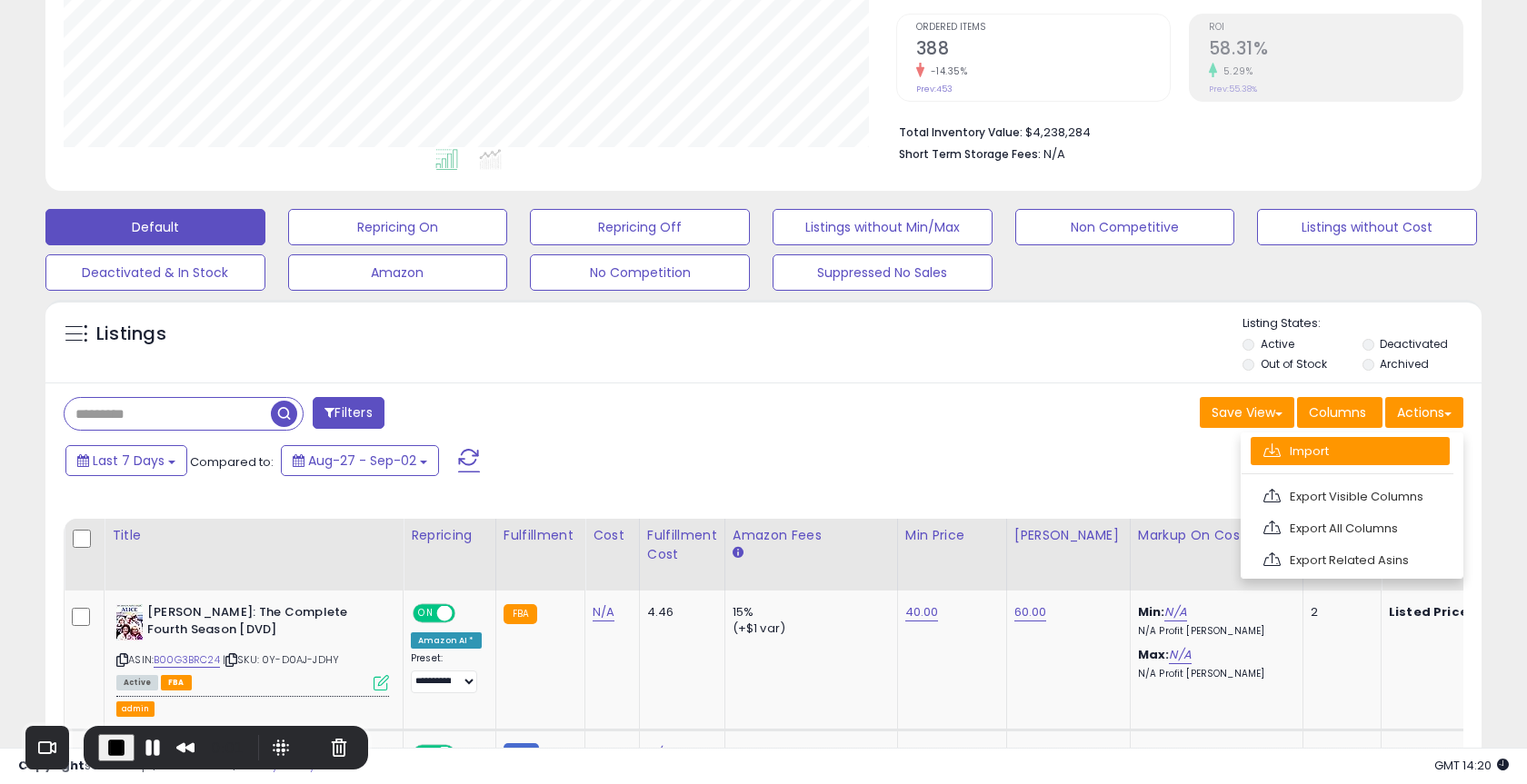
click at [1323, 447] on link "Import" at bounding box center [1350, 451] width 199 height 29
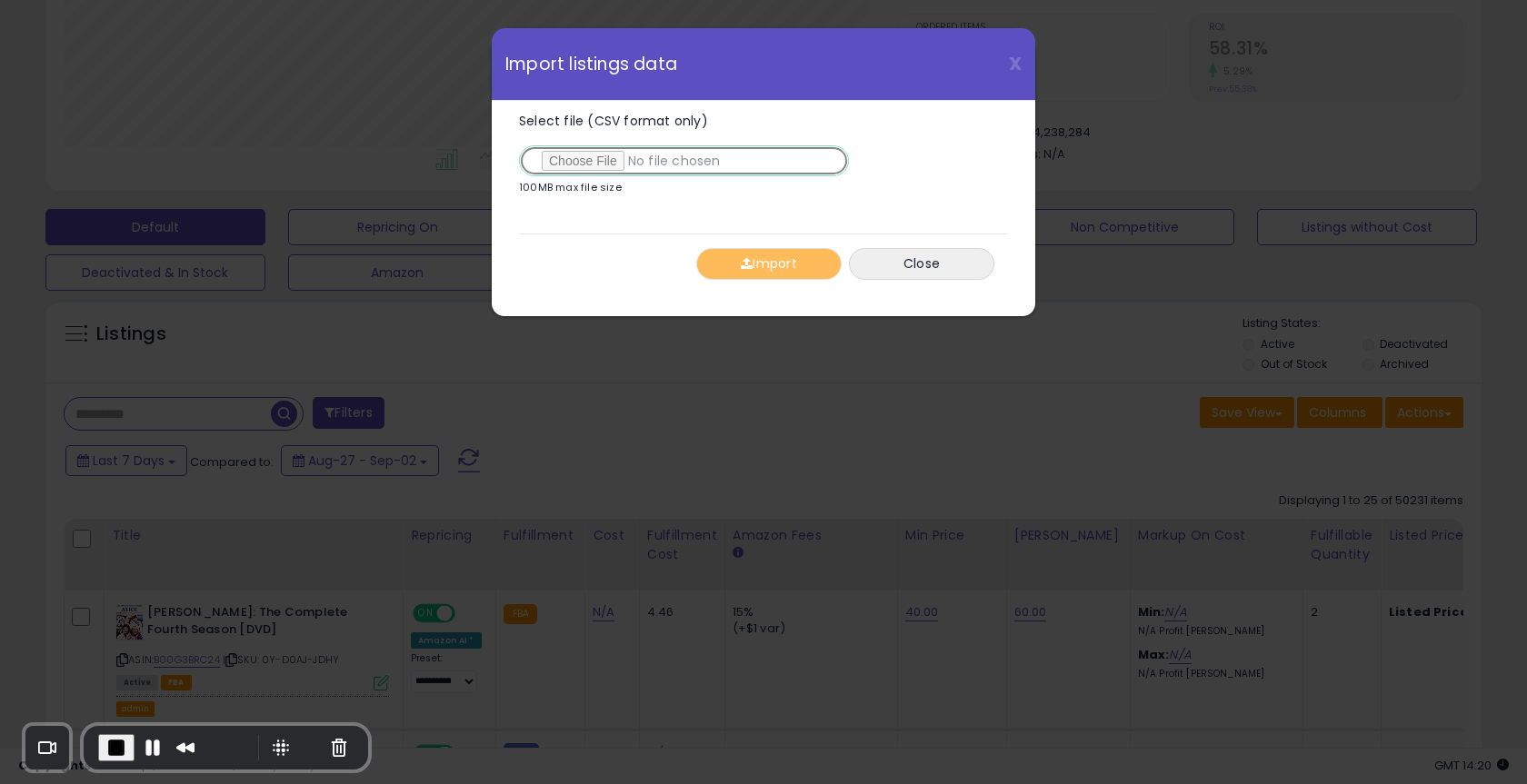
click at [588, 159] on input "Select file (CSV format only)" at bounding box center [684, 161] width 330 height 30
type input "**********"
click at [748, 257] on span "button" at bounding box center [746, 263] width 11 height 12
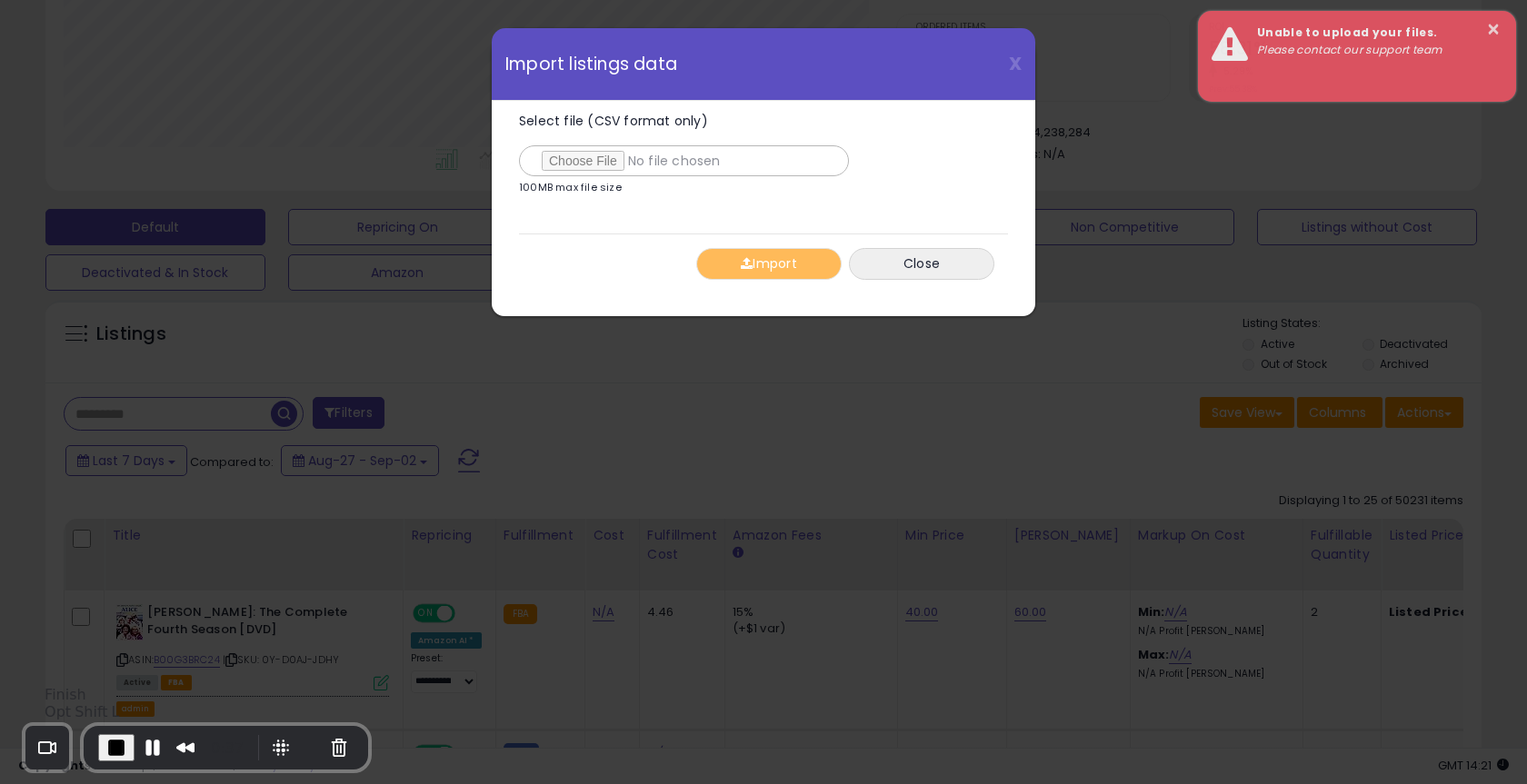
click at [114, 751] on span "End Recording" at bounding box center [116, 748] width 22 height 22
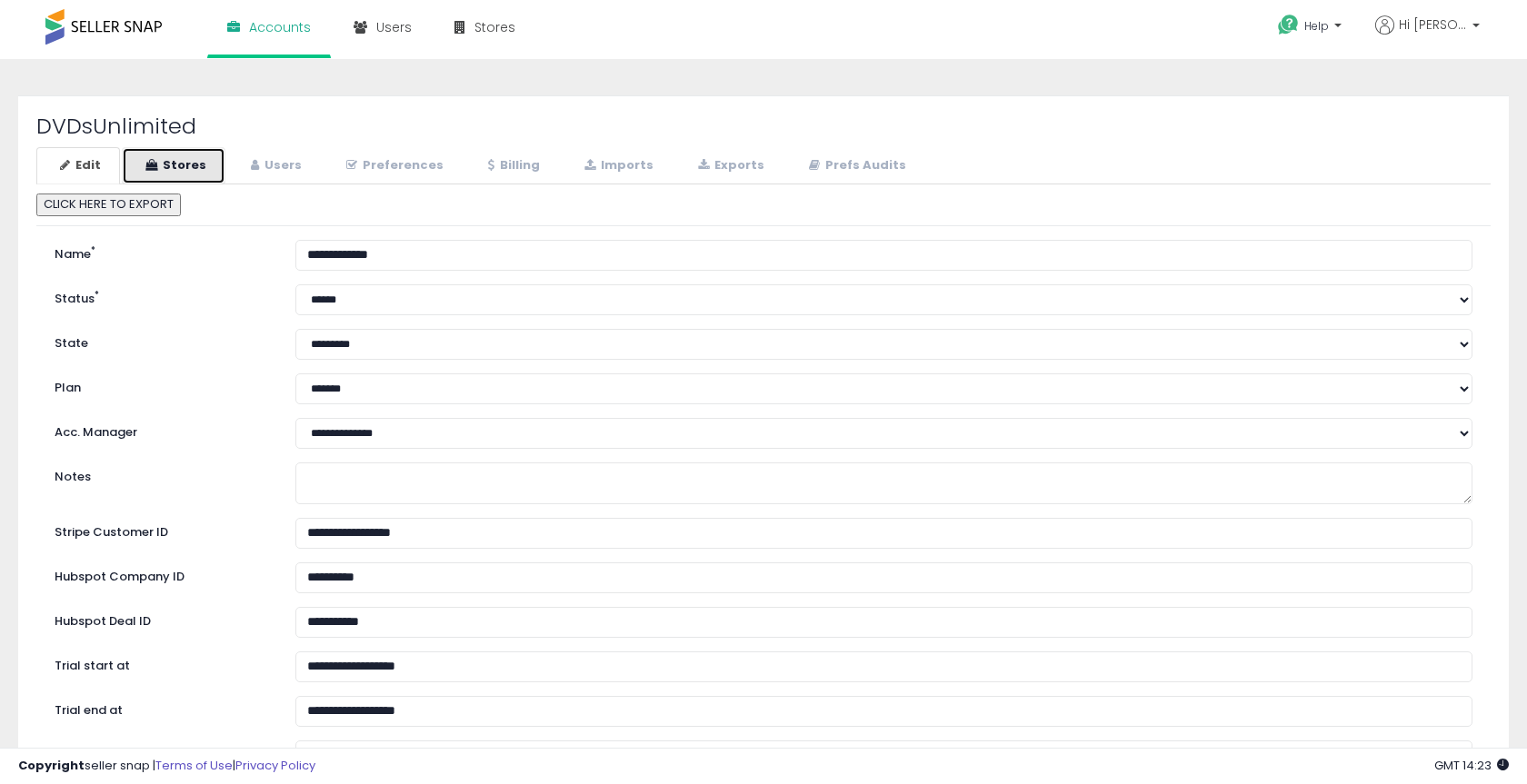
click at [197, 167] on link "Stores" at bounding box center [173, 166] width 104 height 37
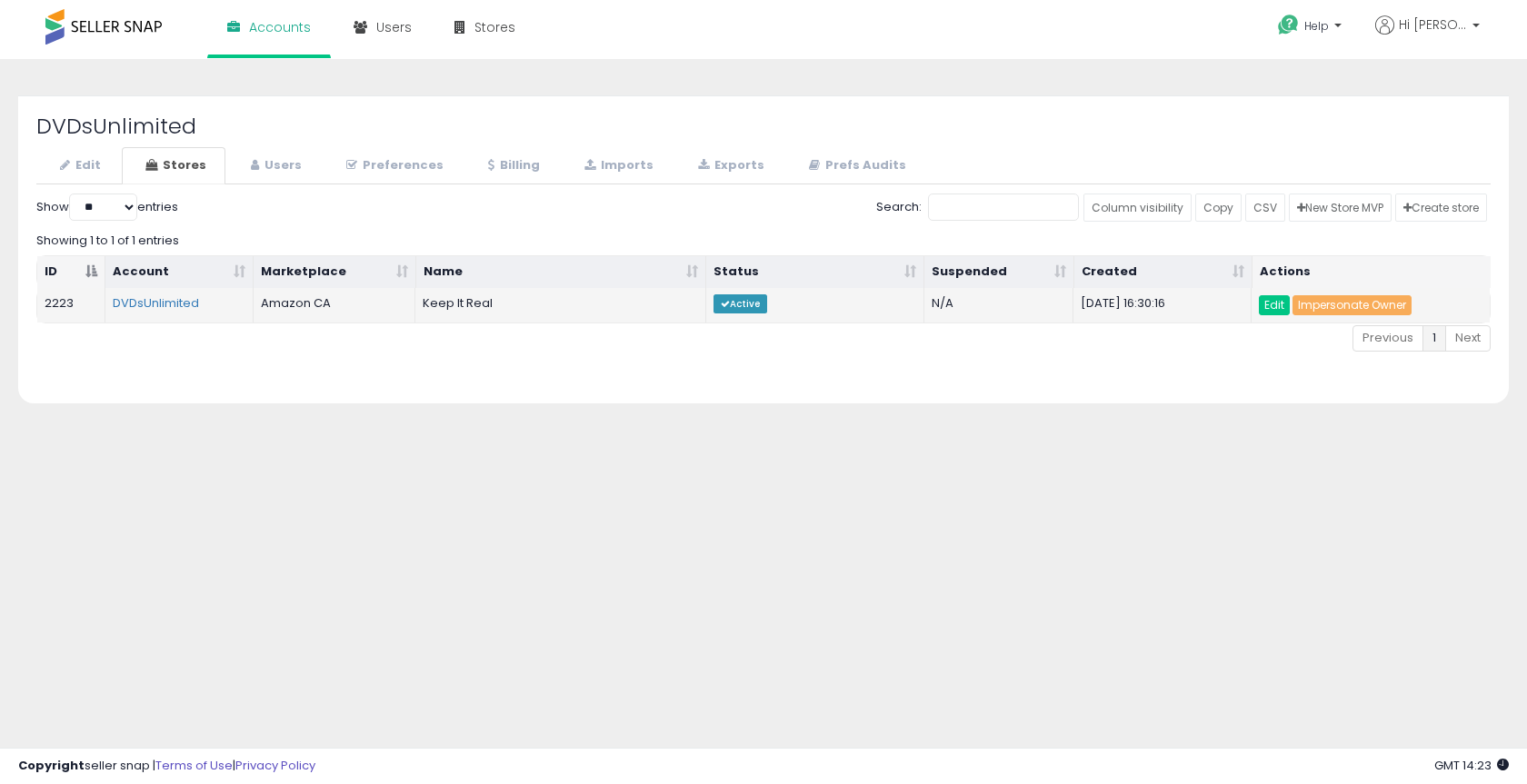
click at [63, 301] on td "2223" at bounding box center [71, 305] width 69 height 34
copy td "2223"
click at [63, 335] on div "Previous 1 Next" at bounding box center [764, 341] width 1455 height 34
click at [953, 102] on div "DVDsUnlimited Edit Stores Users Preferences Billing *" at bounding box center [764, 249] width 1491 height 308
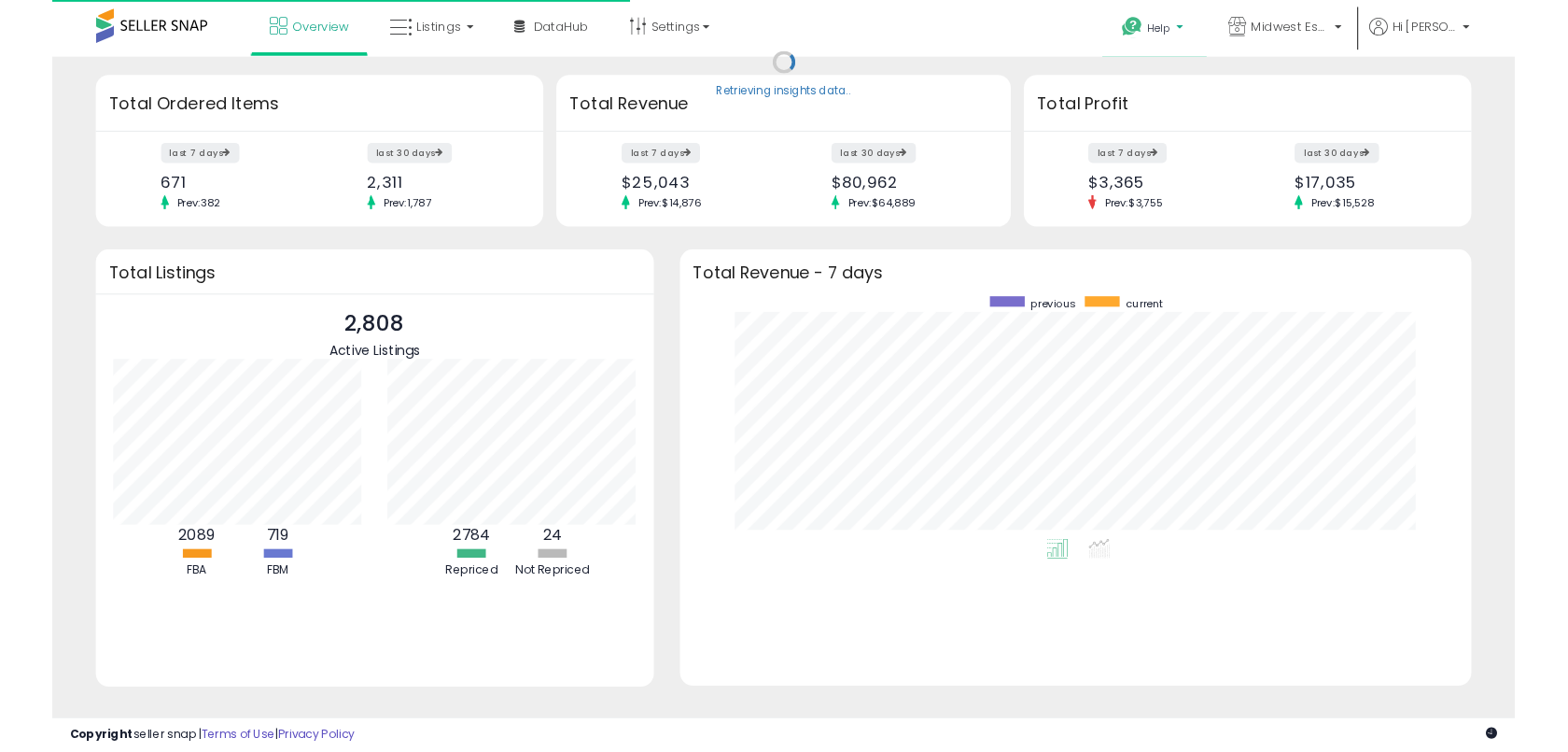
scroll to position [259, 810]
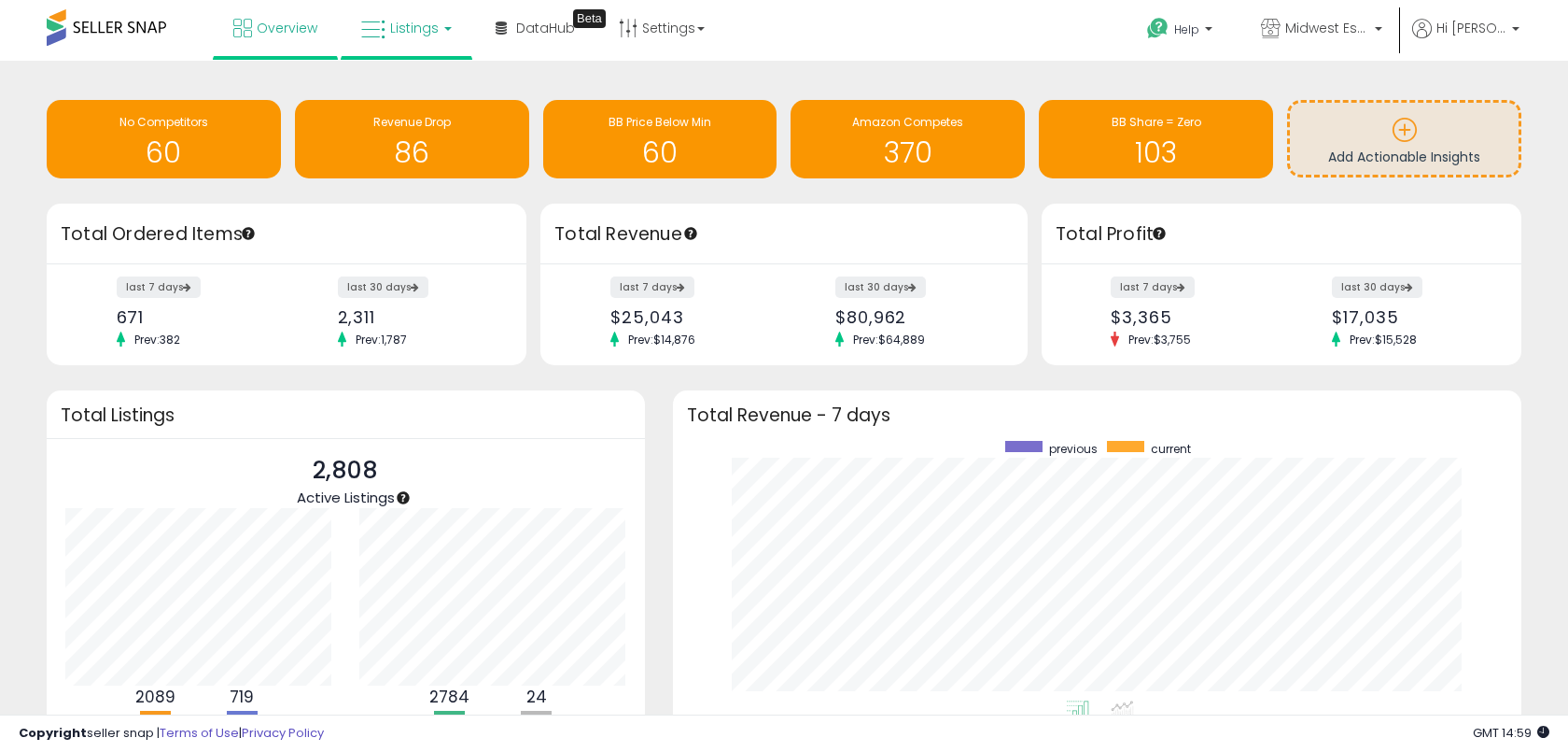
click at [425, 20] on span "Listings" at bounding box center [414, 27] width 49 height 19
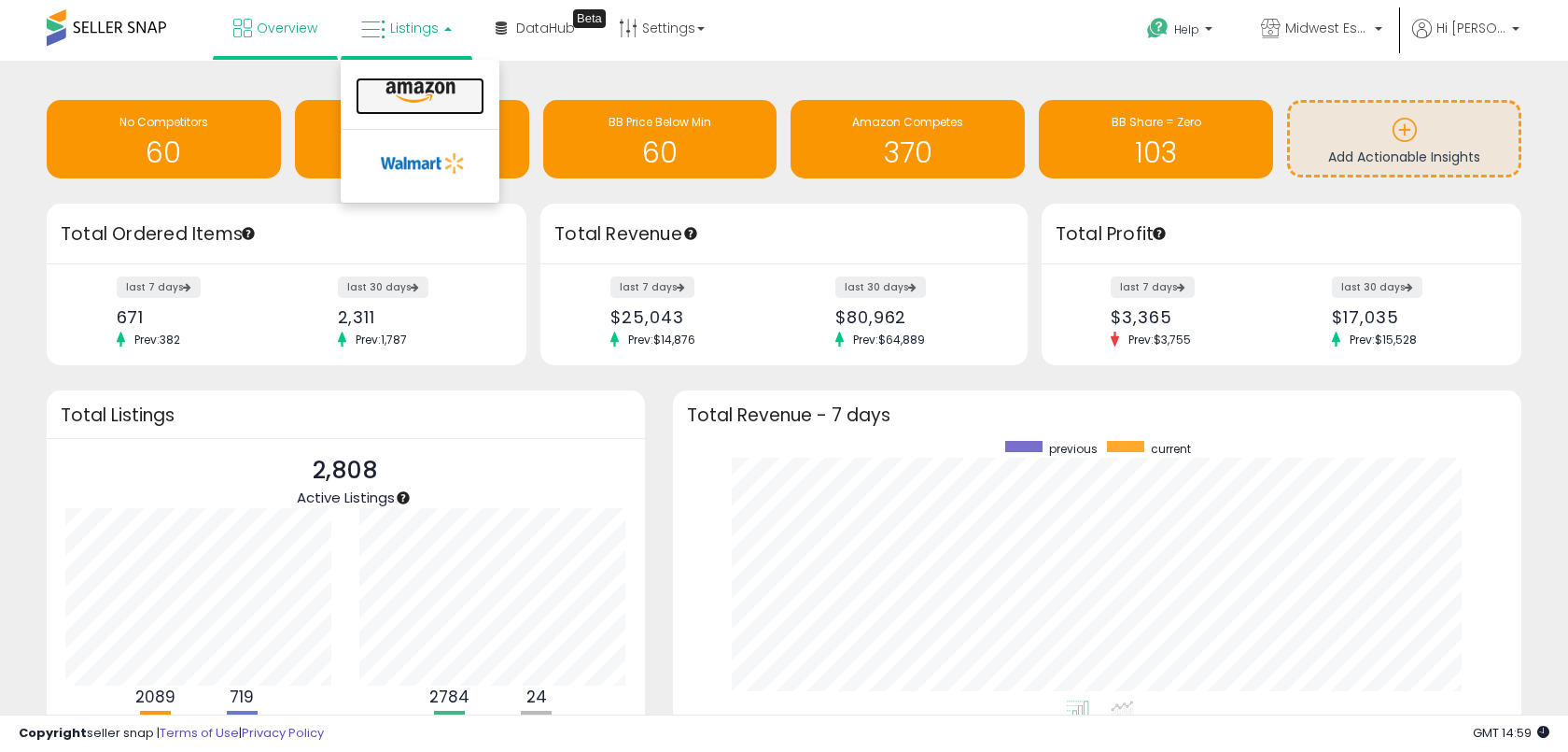
click at [420, 94] on icon at bounding box center [420, 92] width 81 height 24
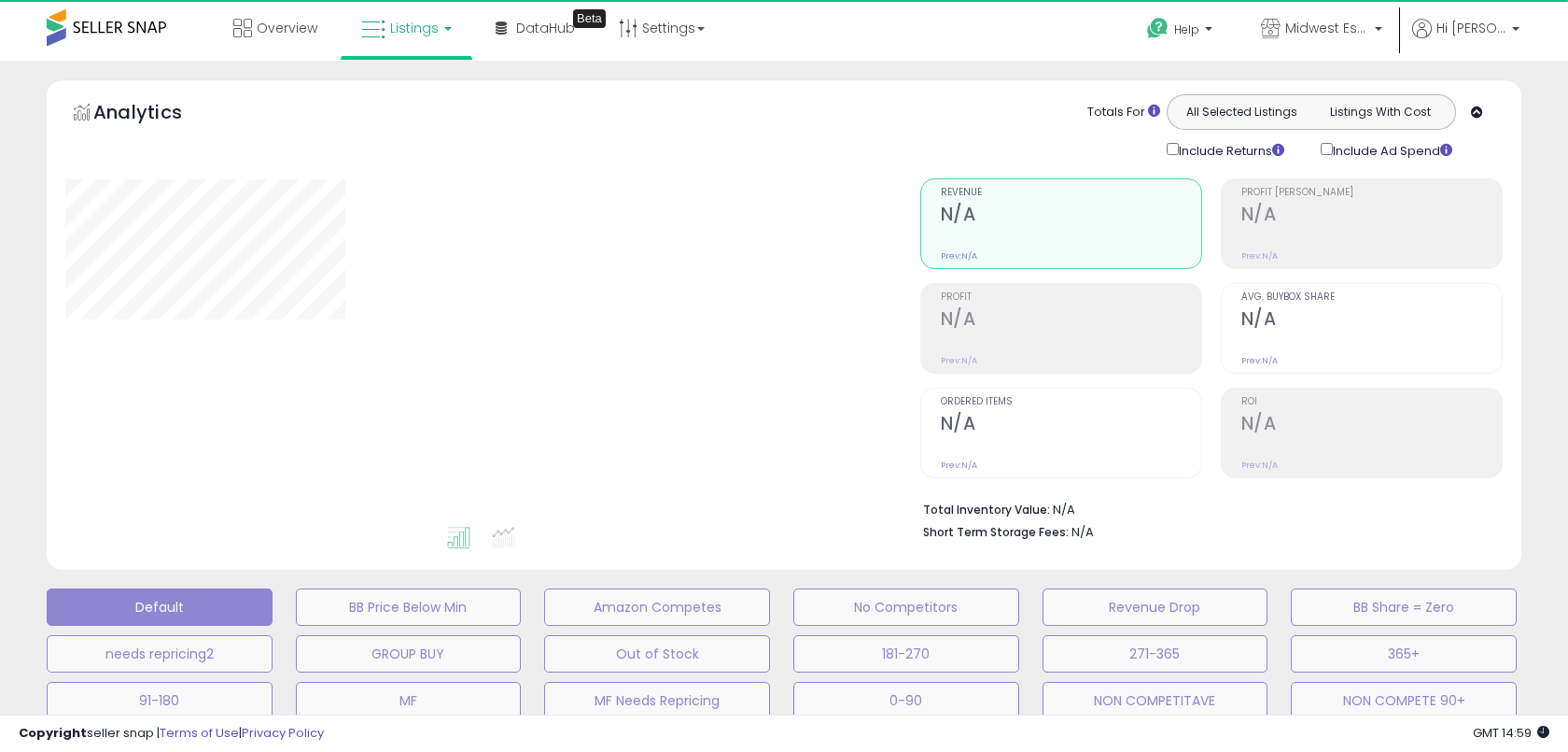
select select "*"
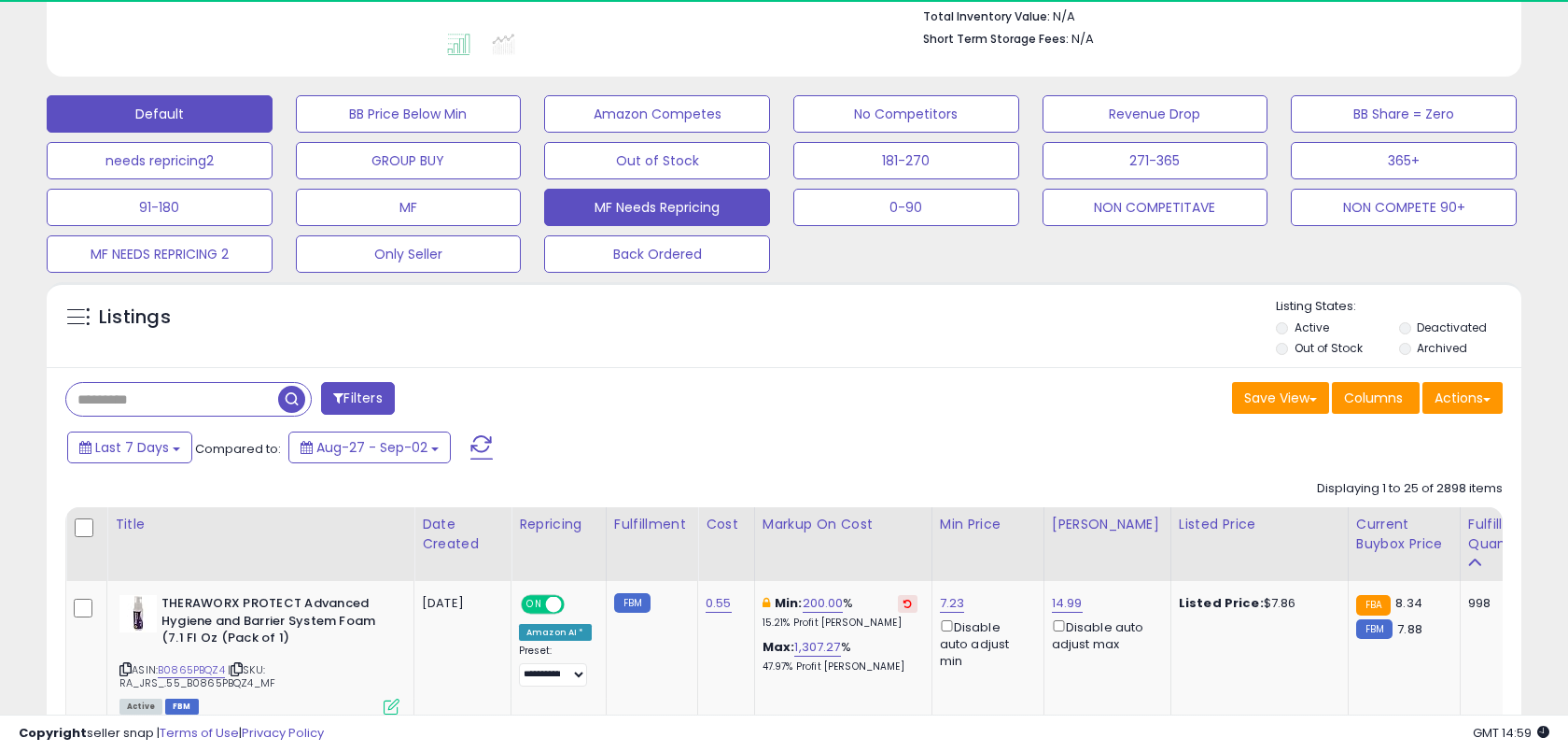
scroll to position [602, 0]
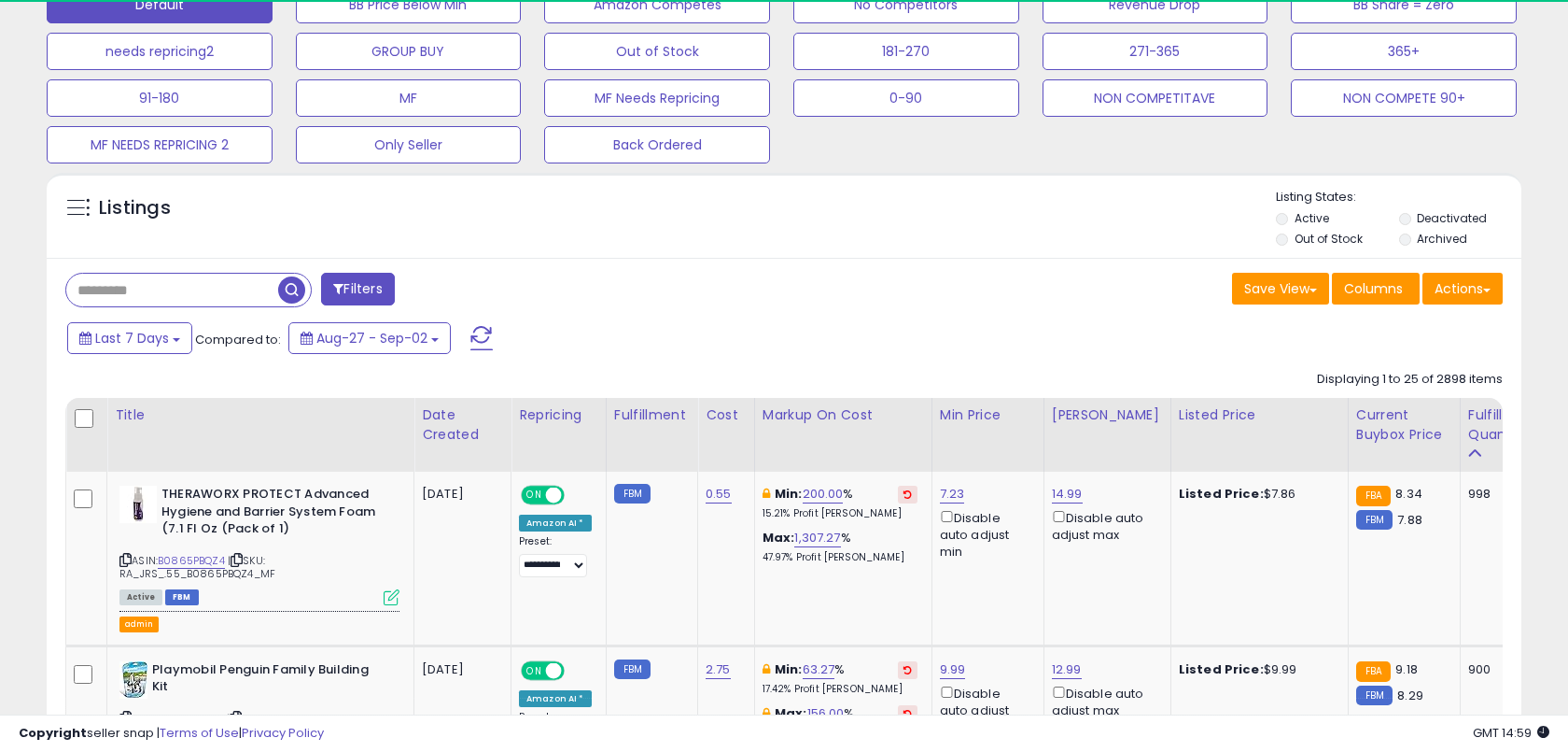
click at [353, 288] on button "Filters" at bounding box center [358, 288] width 72 height 32
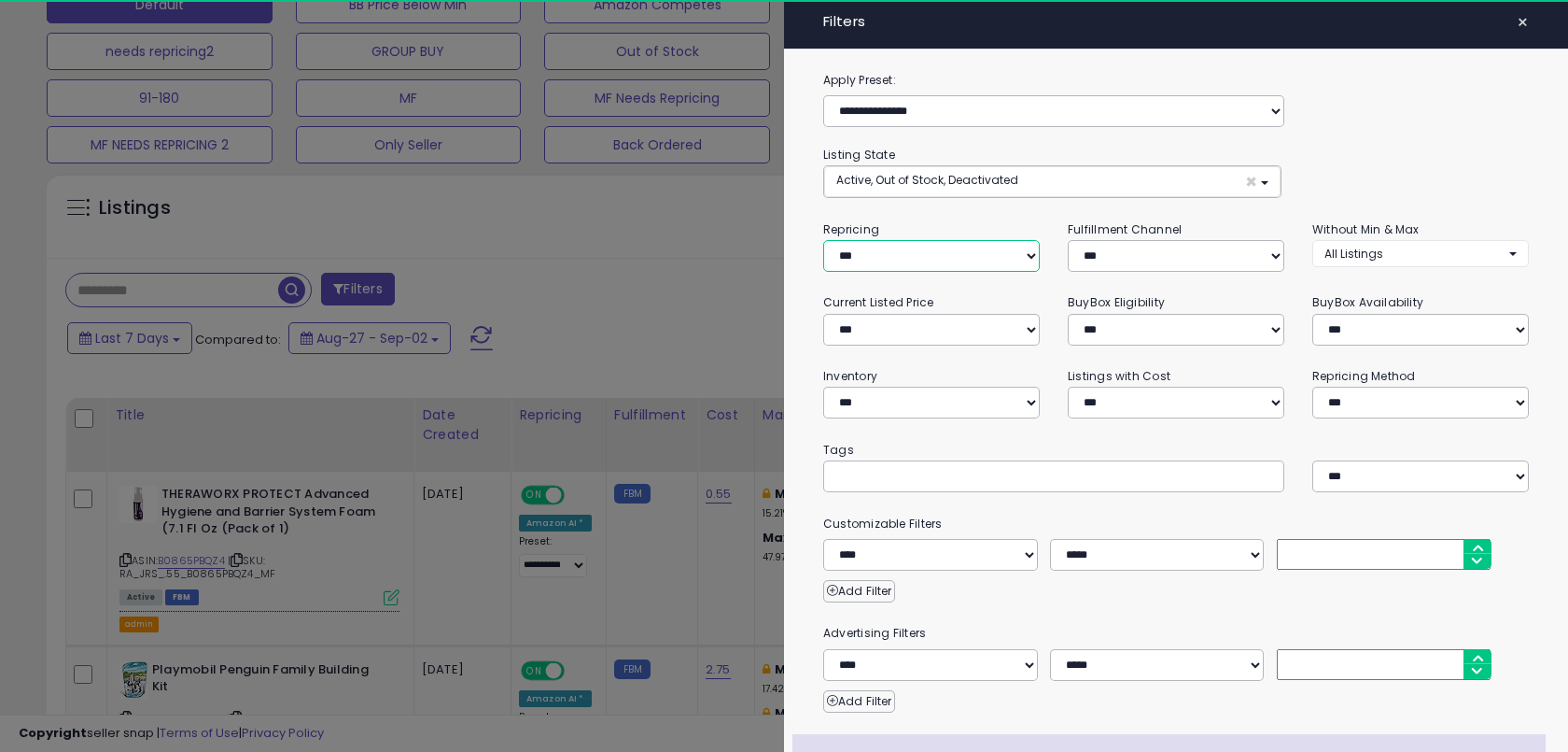
click at [858, 245] on select "**********" at bounding box center [932, 255] width 217 height 31
select select "**"
click at [915, 562] on select "**********" at bounding box center [931, 554] width 215 height 31
select select "**********"
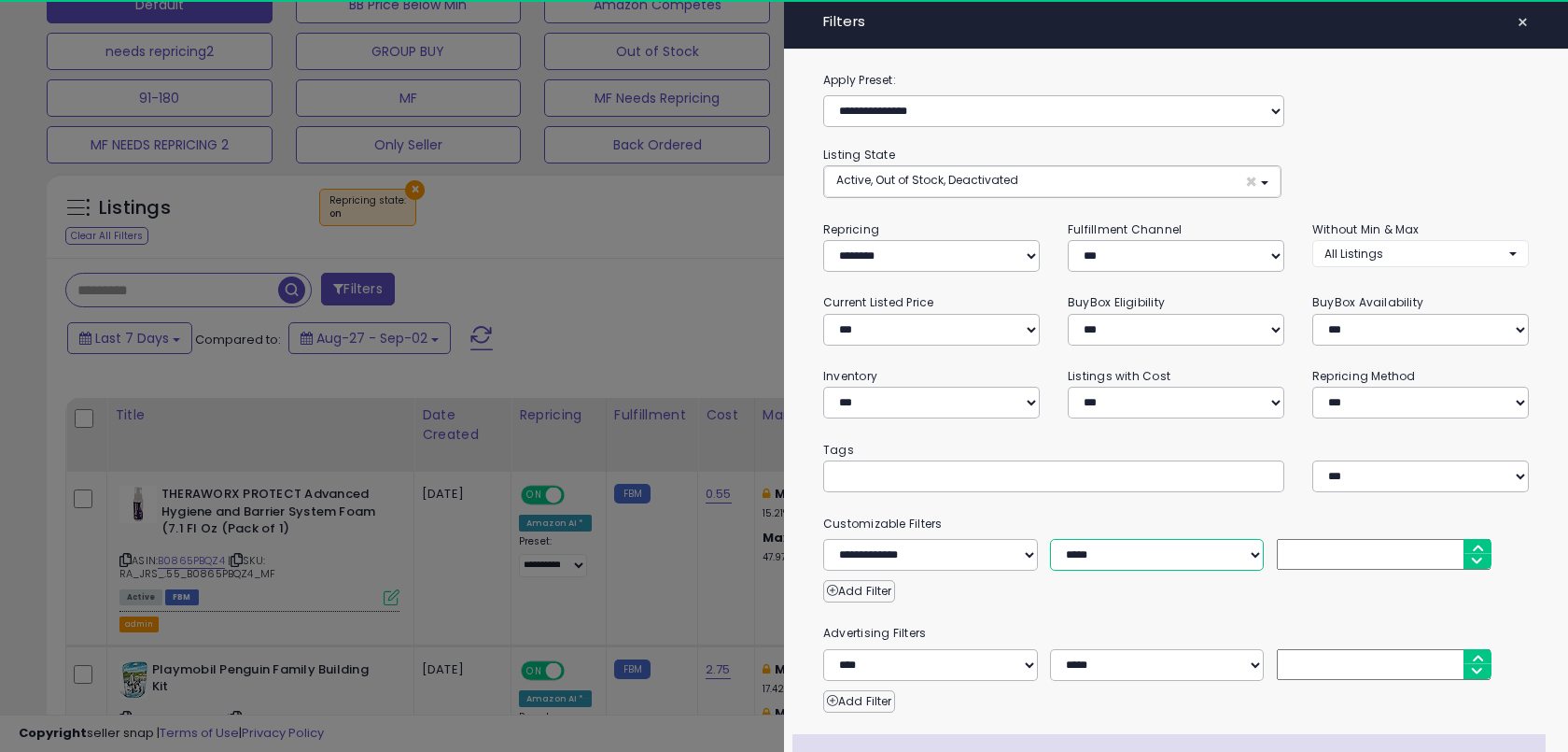
click at [1090, 549] on select "**********" at bounding box center [1157, 554] width 215 height 31
select select "**"
click at [1345, 552] on input "number" at bounding box center [1384, 554] width 215 height 31
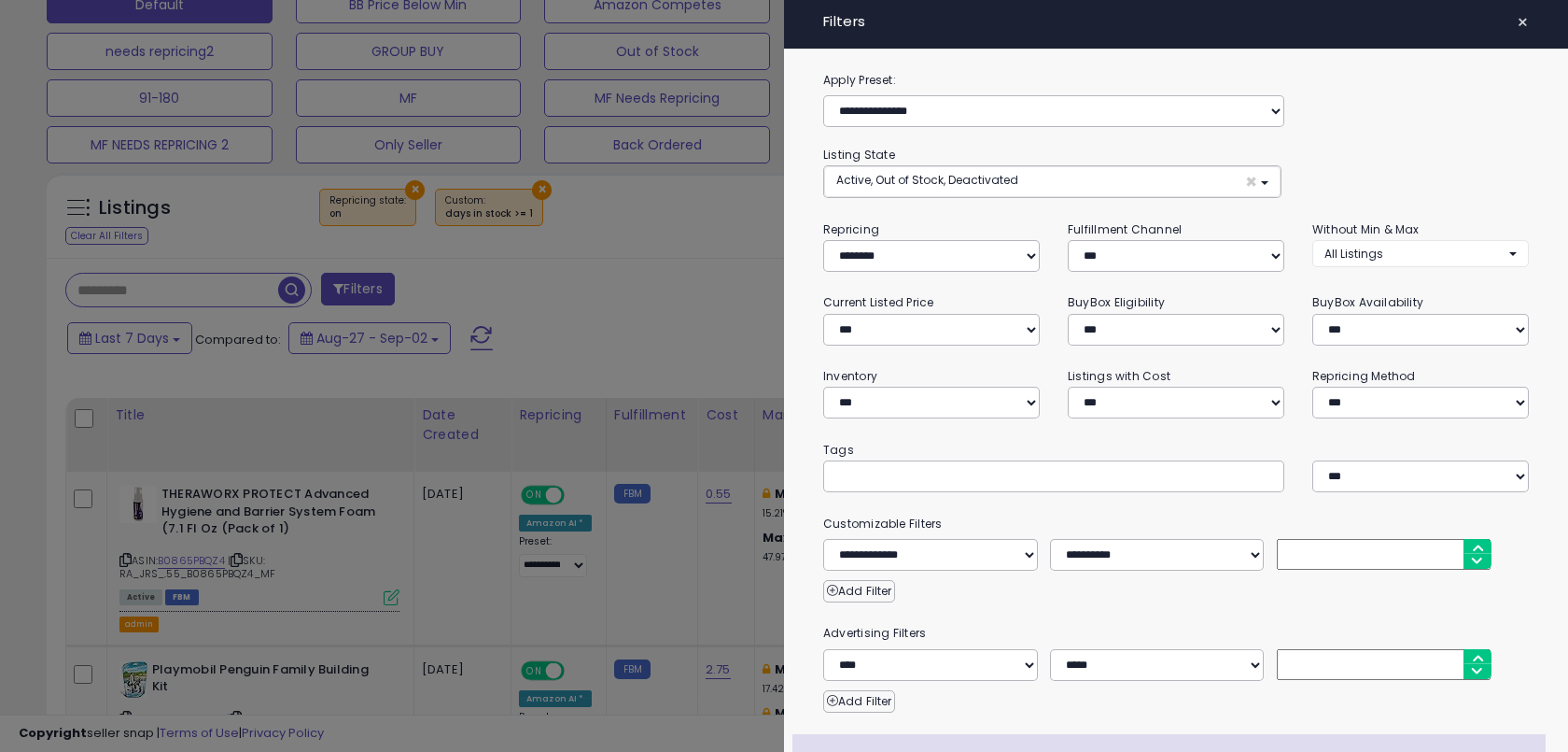
type input "*"
click at [1252, 609] on div "**********" at bounding box center [1176, 498] width 784 height 855
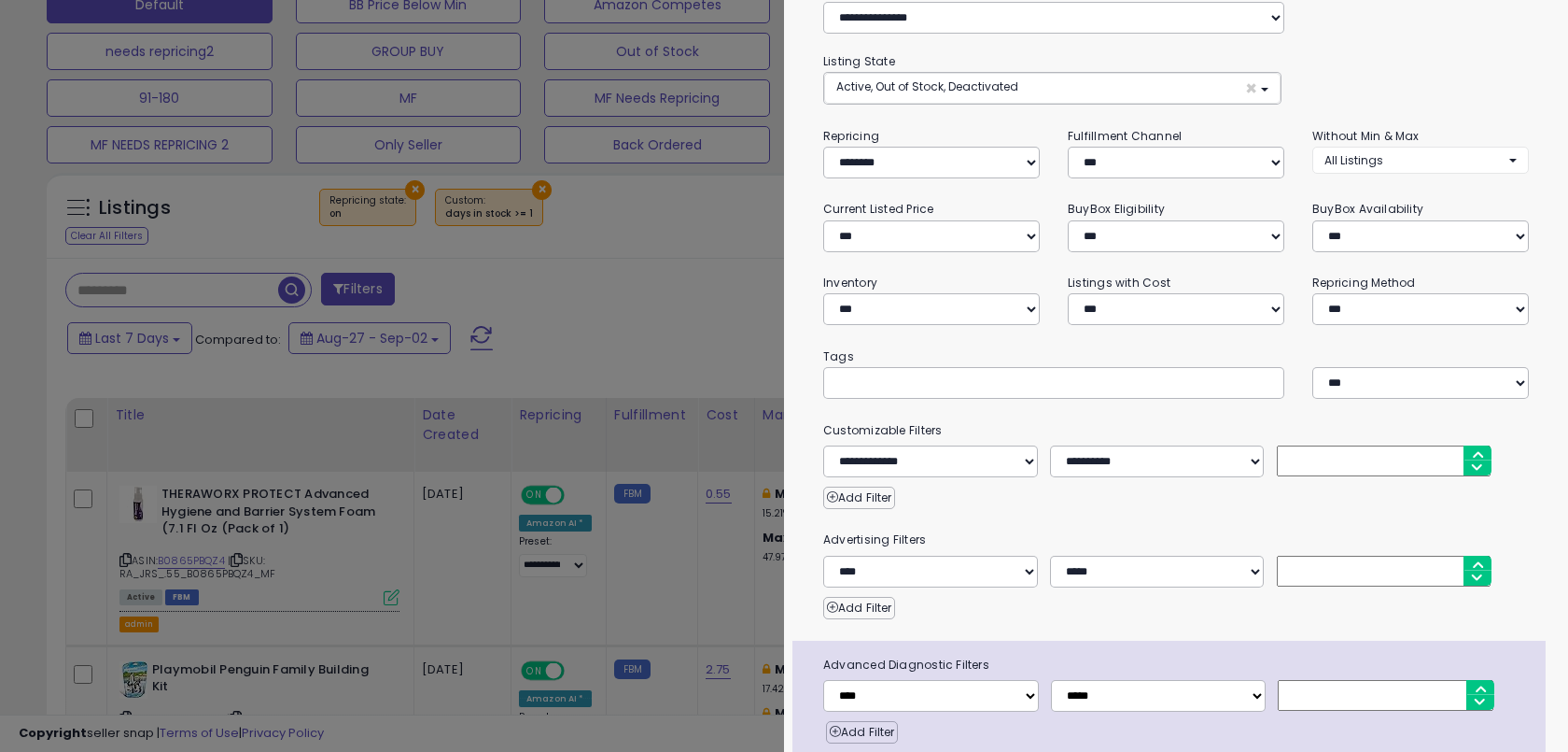
scroll to position [168, 0]
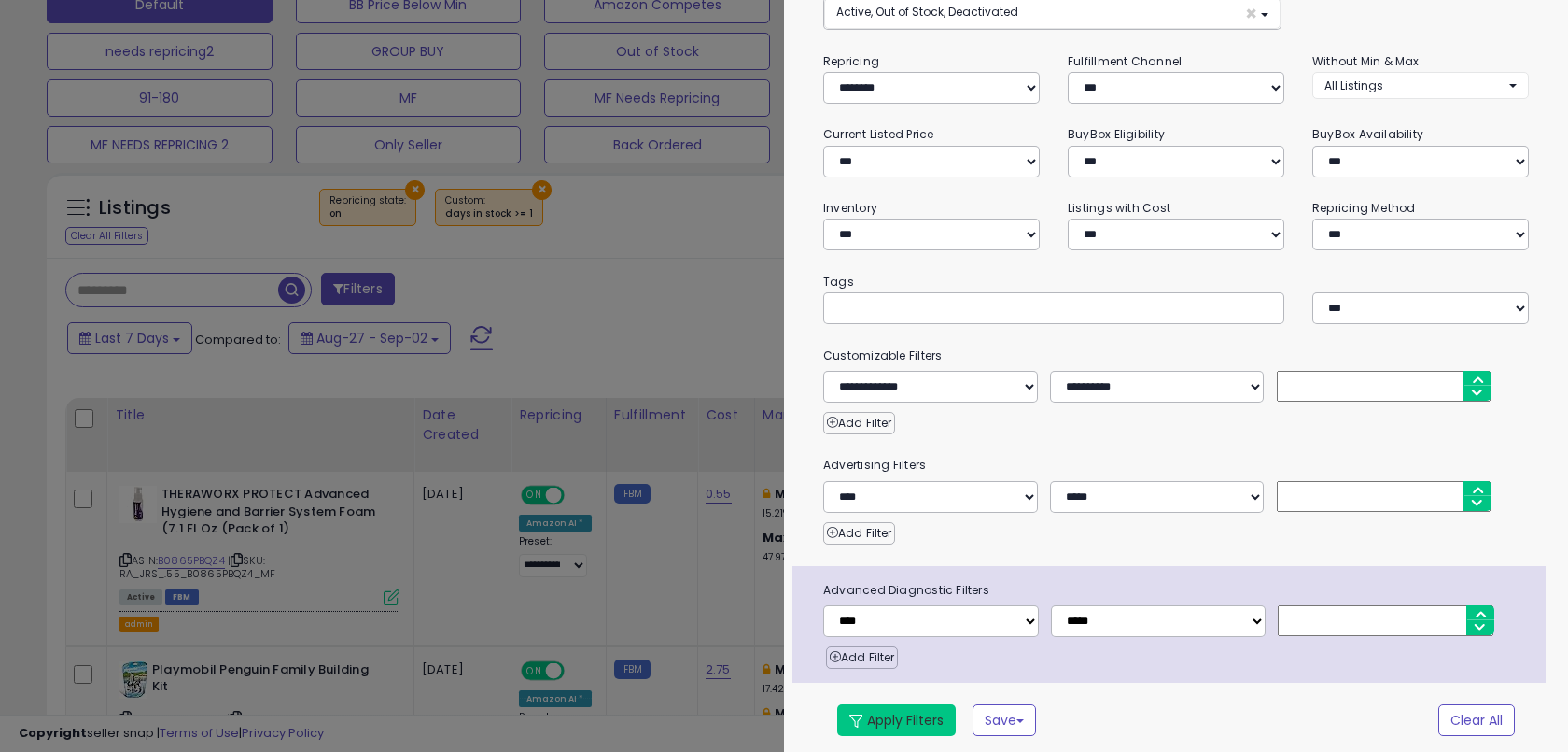
click at [917, 715] on button "Apply Filters" at bounding box center [896, 720] width 118 height 31
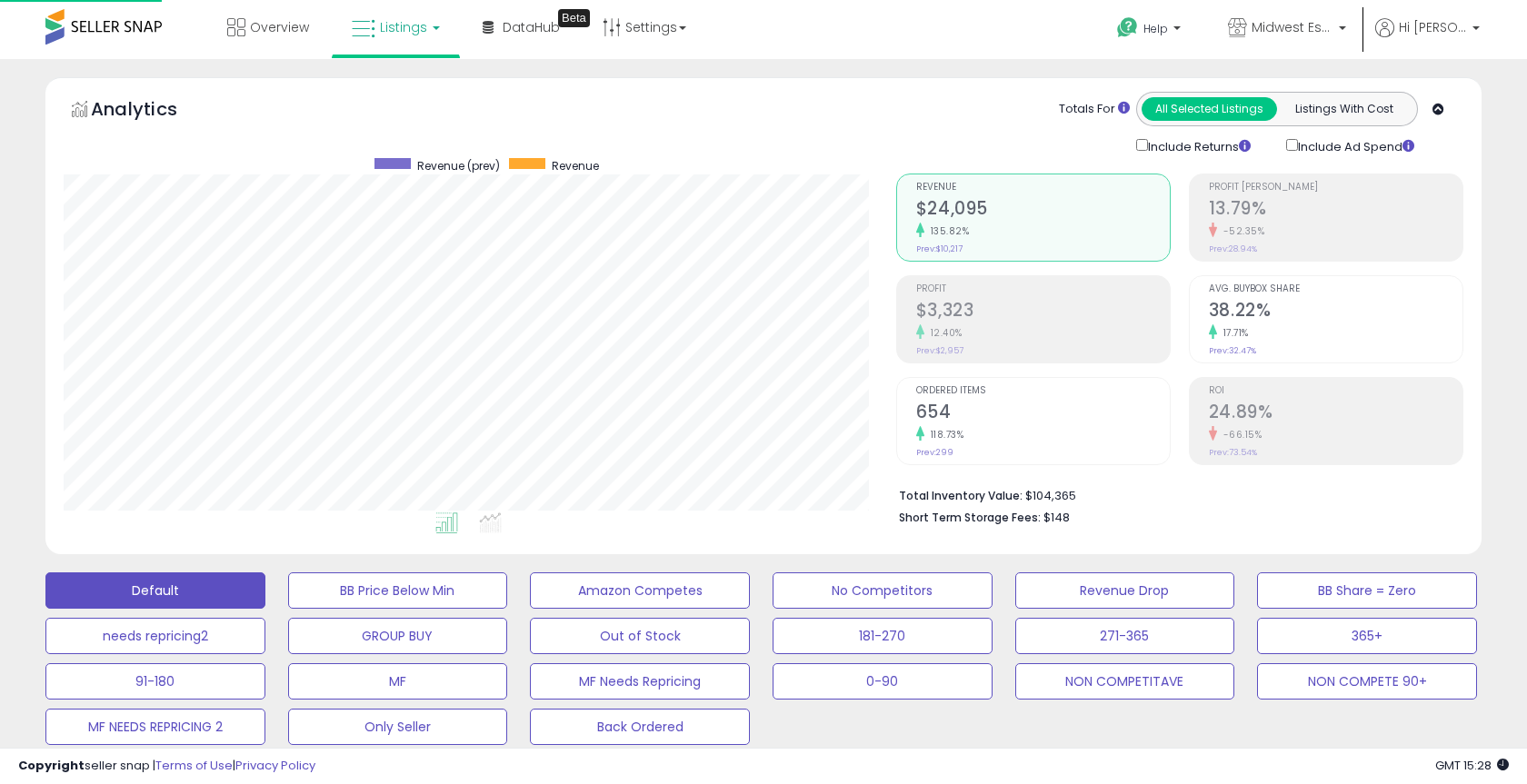
scroll to position [373, 832]
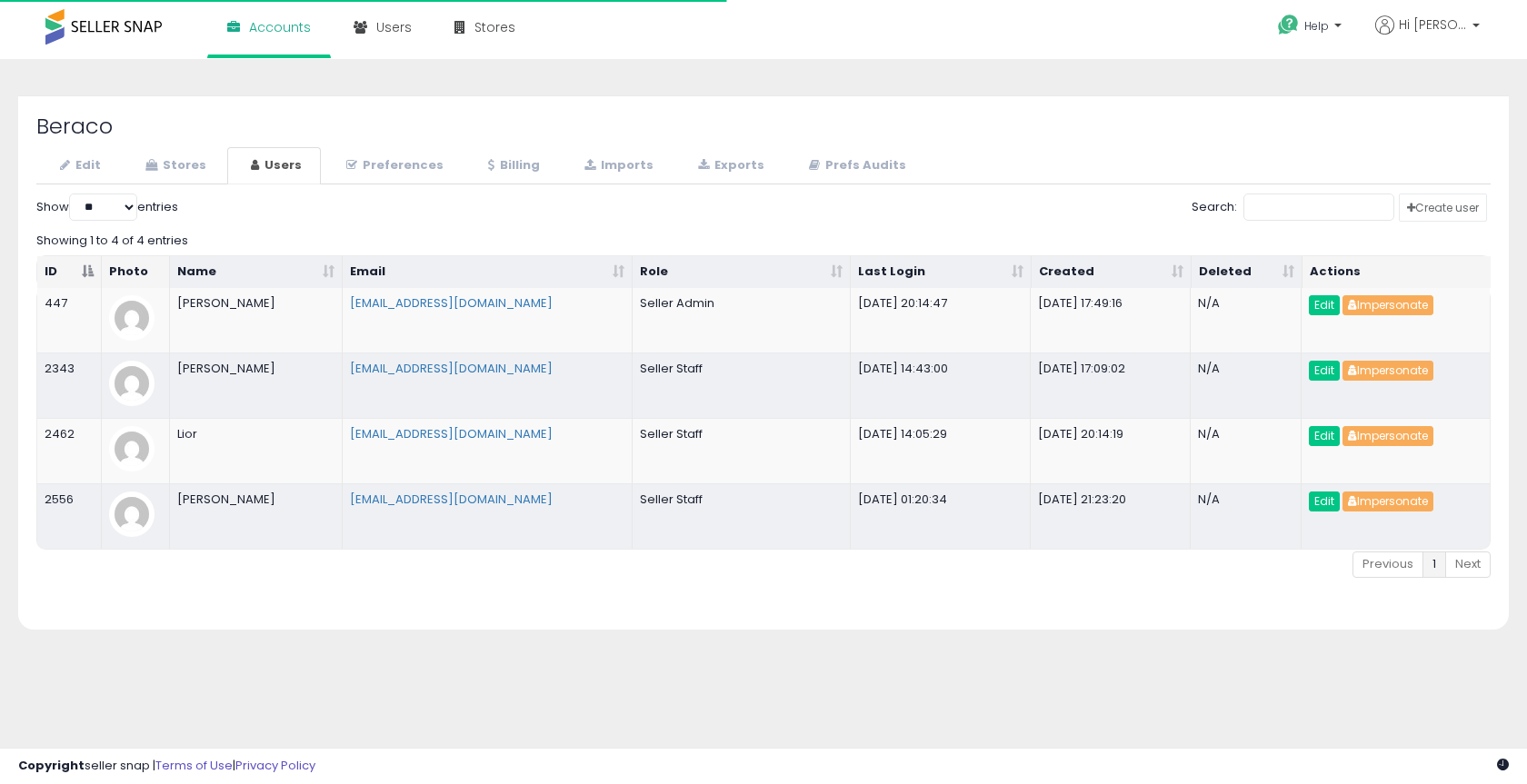
select select "**"
